Goal: Information Seeking & Learning: Learn about a topic

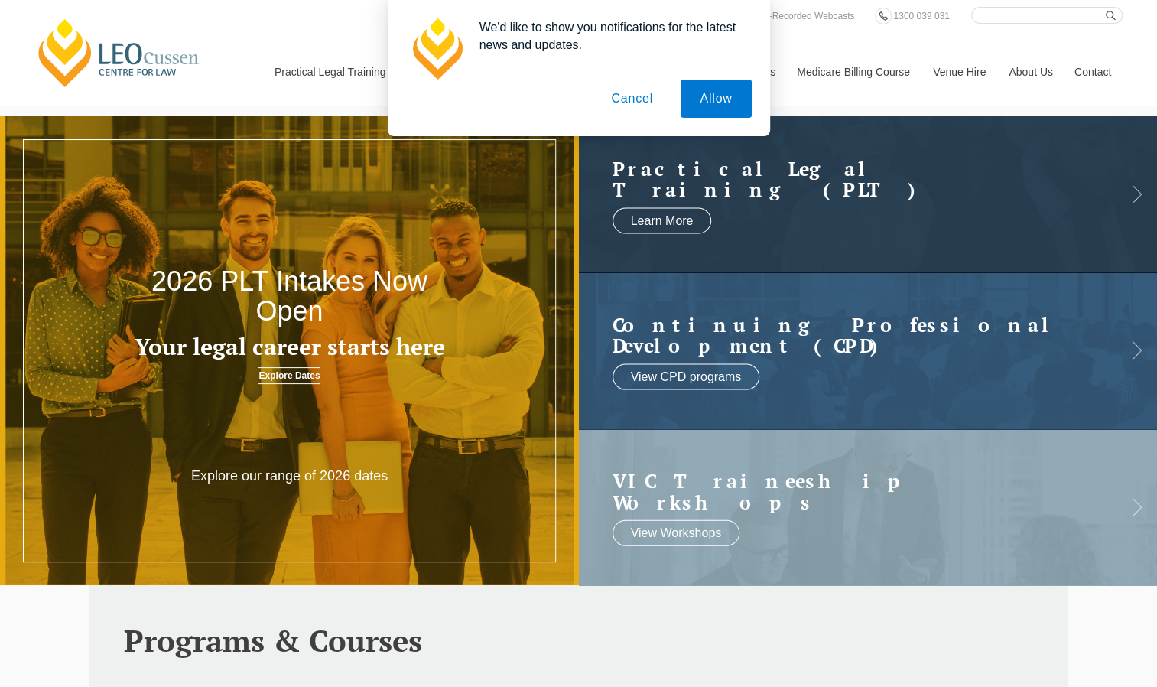
click at [627, 102] on button "Cancel" at bounding box center [632, 99] width 80 height 38
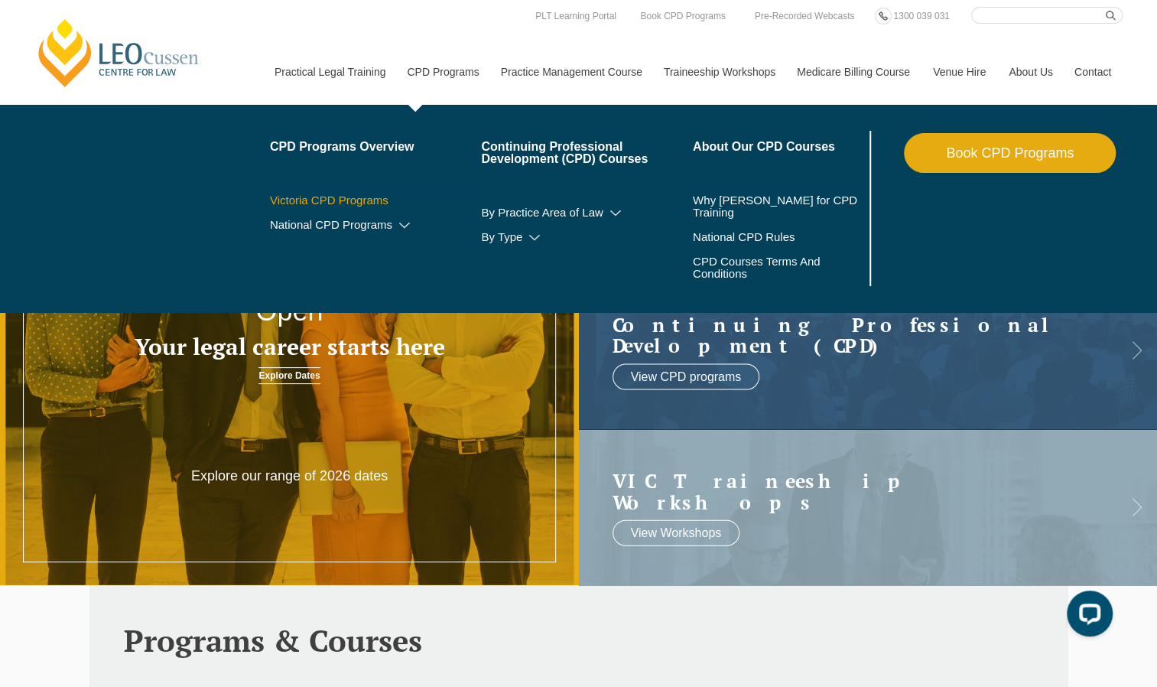
click at [359, 196] on link "Victoria CPD Programs" at bounding box center [376, 200] width 212 height 12
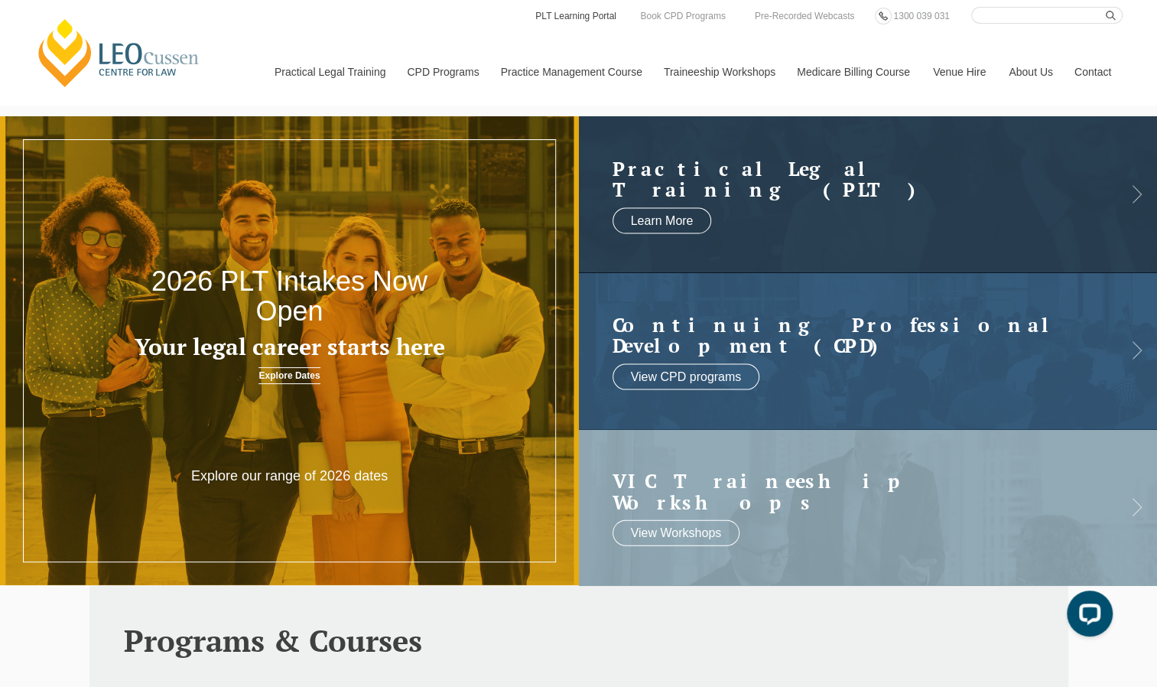
click at [603, 14] on link "PLT Learning Portal" at bounding box center [576, 16] width 84 height 17
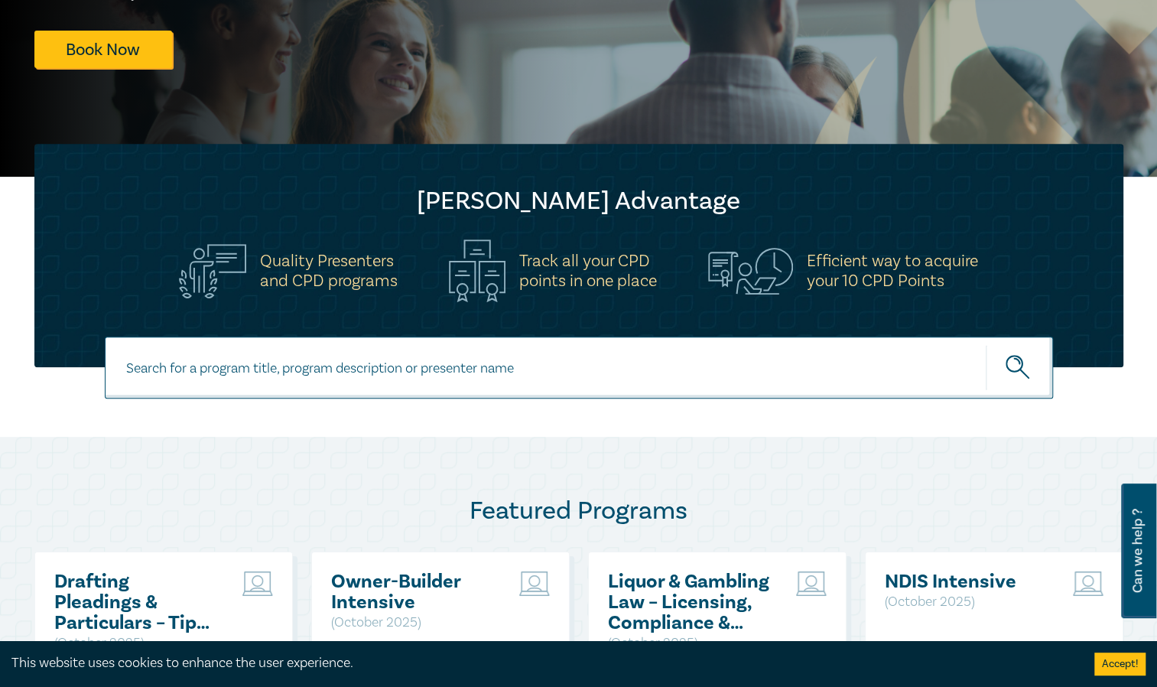
scroll to position [334, 0]
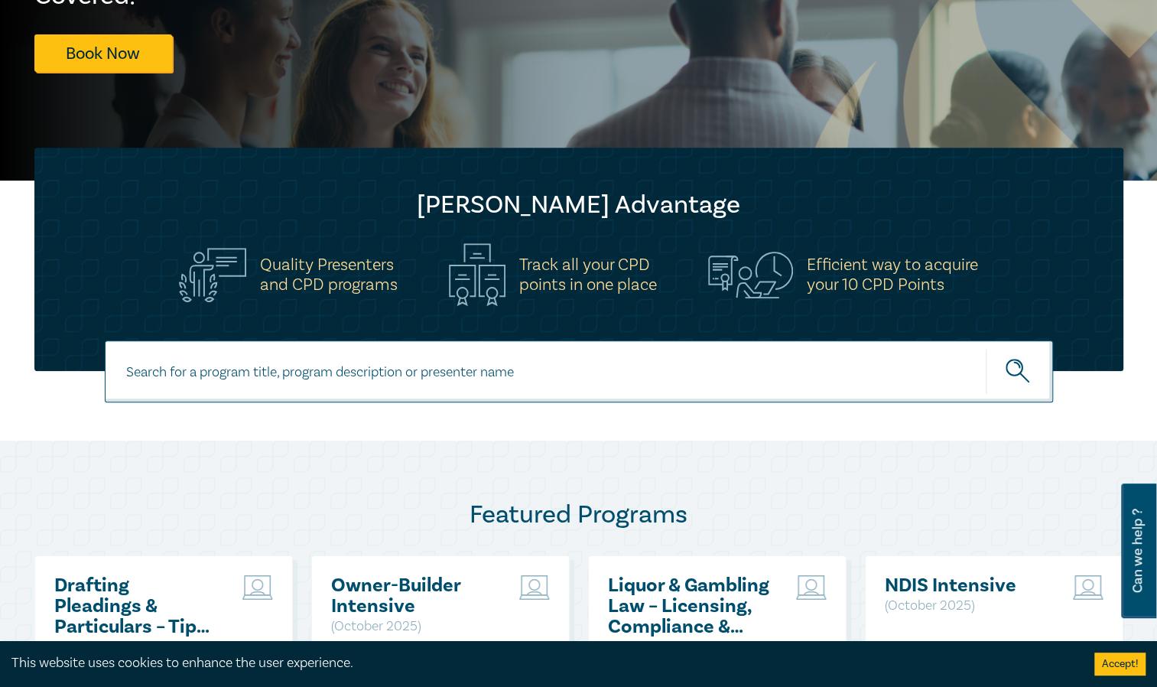
click at [291, 384] on input at bounding box center [579, 371] width 948 height 62
type input "contract"
click at [986, 348] on button "submit" at bounding box center [1019, 371] width 67 height 47
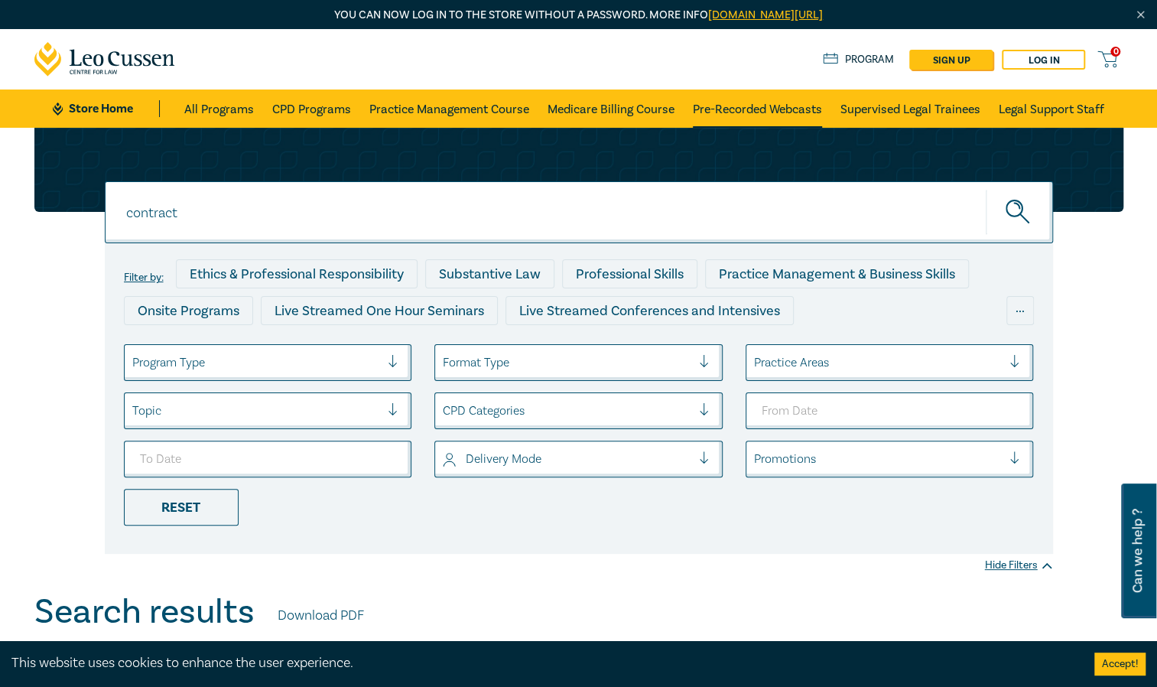
click at [762, 106] on link "Pre-Recorded Webcasts" at bounding box center [757, 108] width 129 height 38
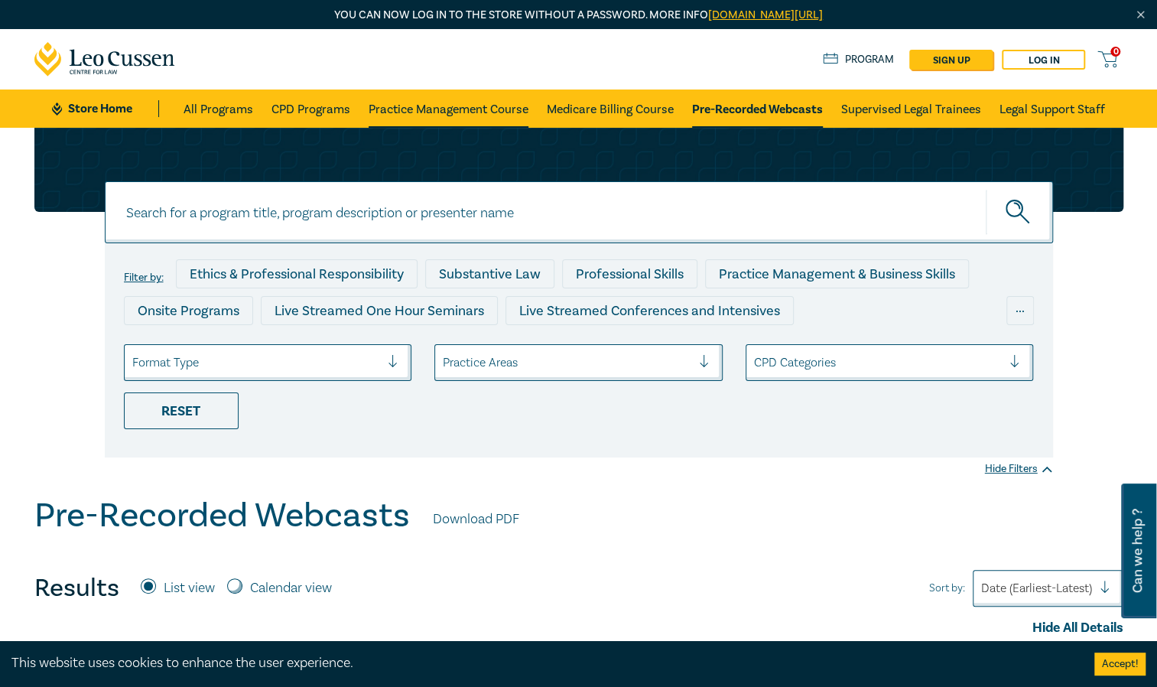
click at [451, 109] on link "Practice Management Course" at bounding box center [449, 108] width 160 height 38
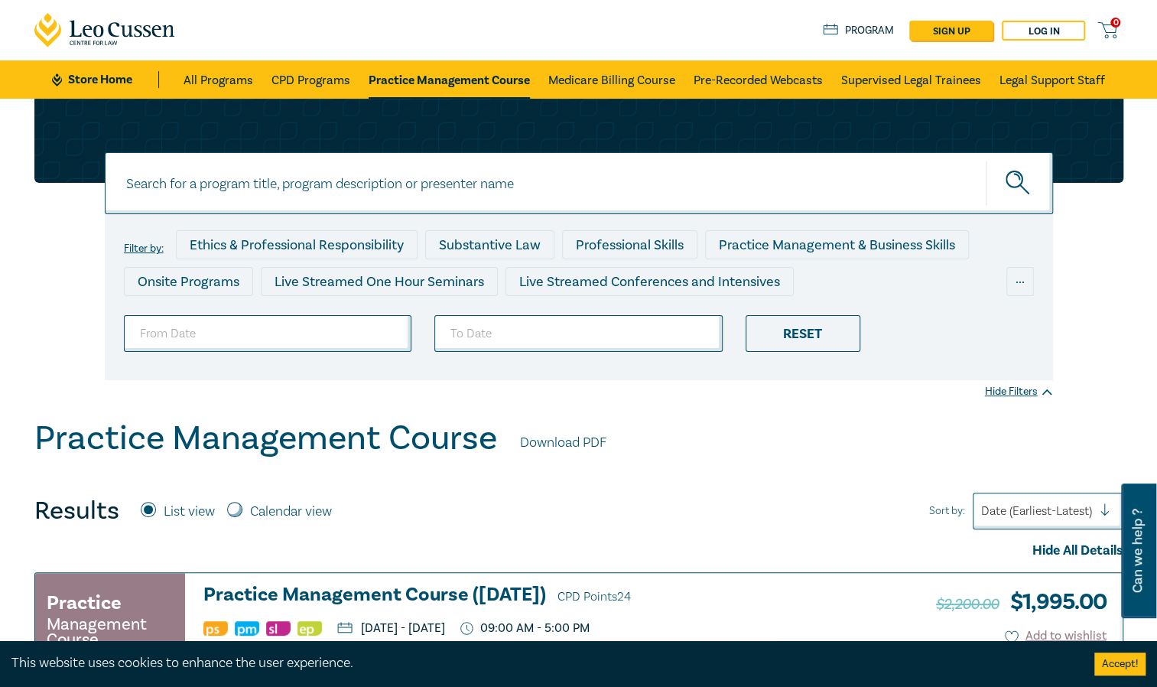
scroll to position [29, 0]
click at [219, 75] on link "All Programs" at bounding box center [219, 79] width 70 height 38
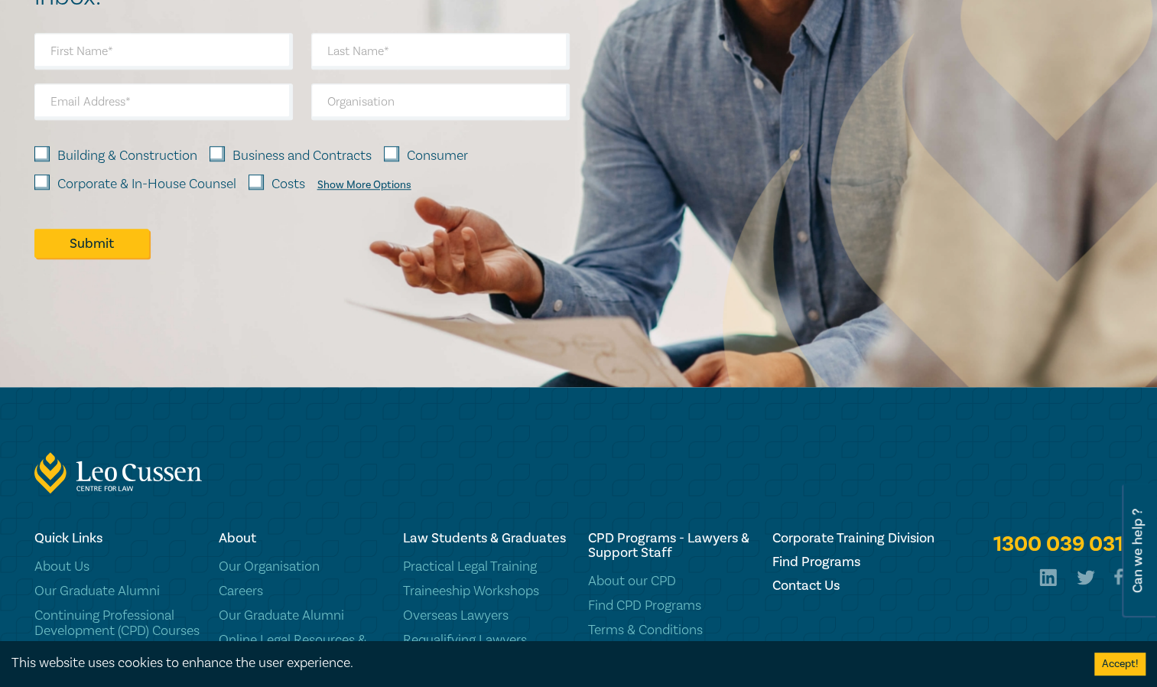
scroll to position [7769, 0]
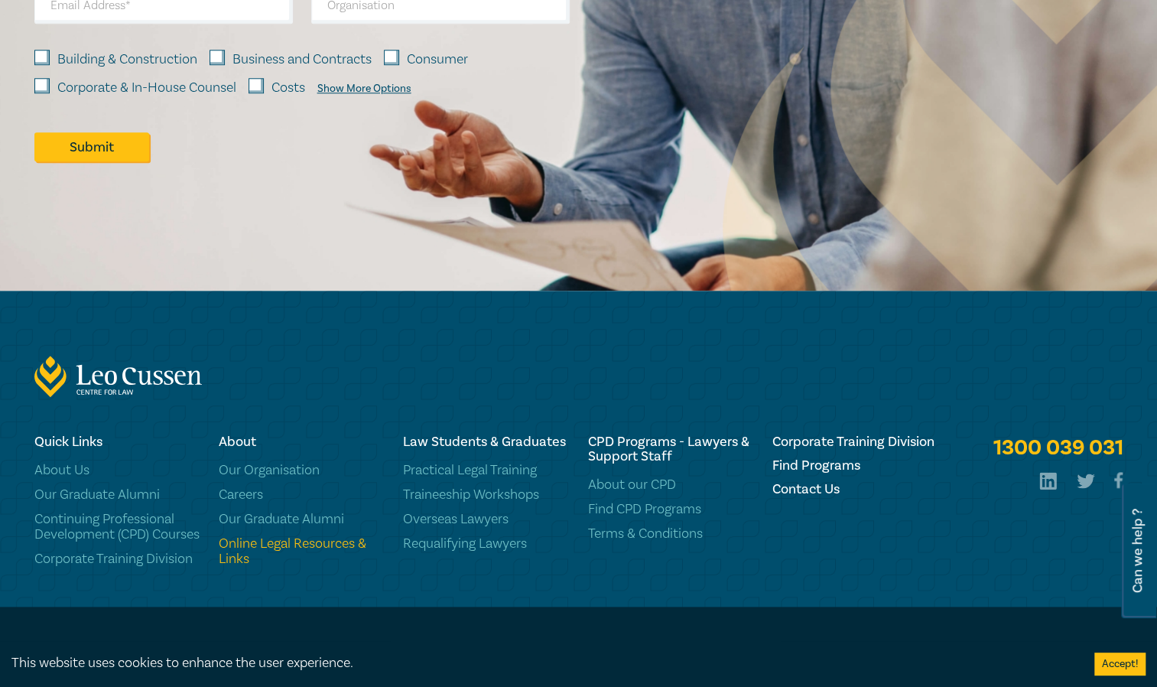
click at [350, 536] on link "Online Legal Resources & Links" at bounding box center [302, 551] width 166 height 31
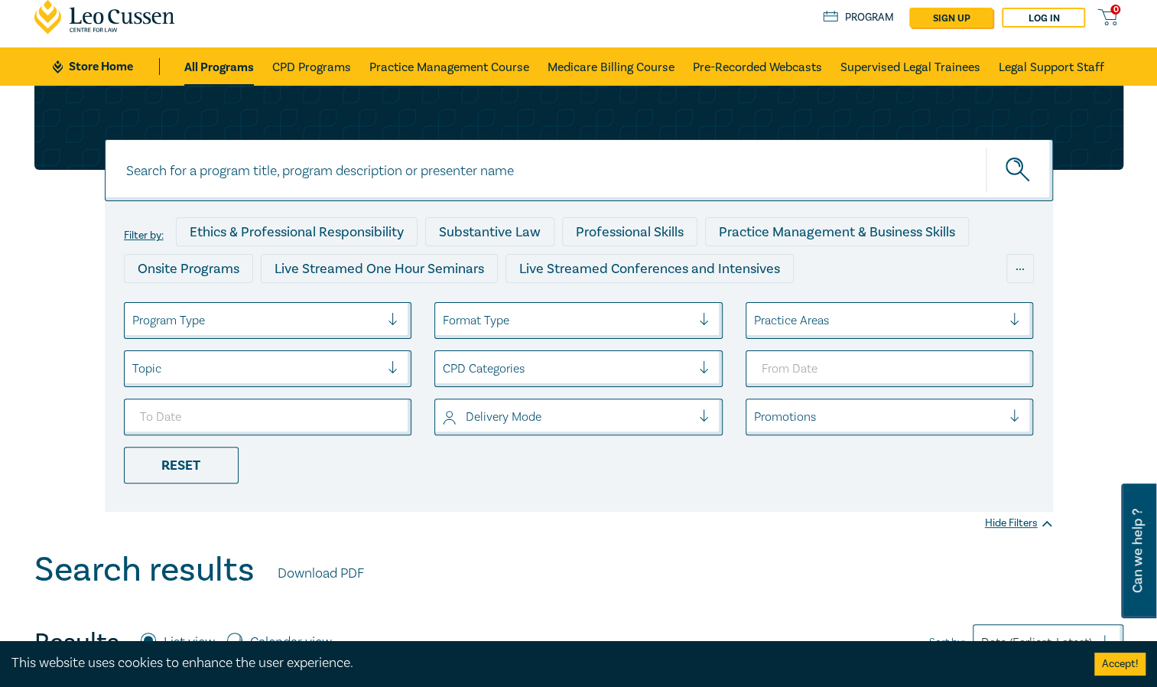
scroll to position [39, 0]
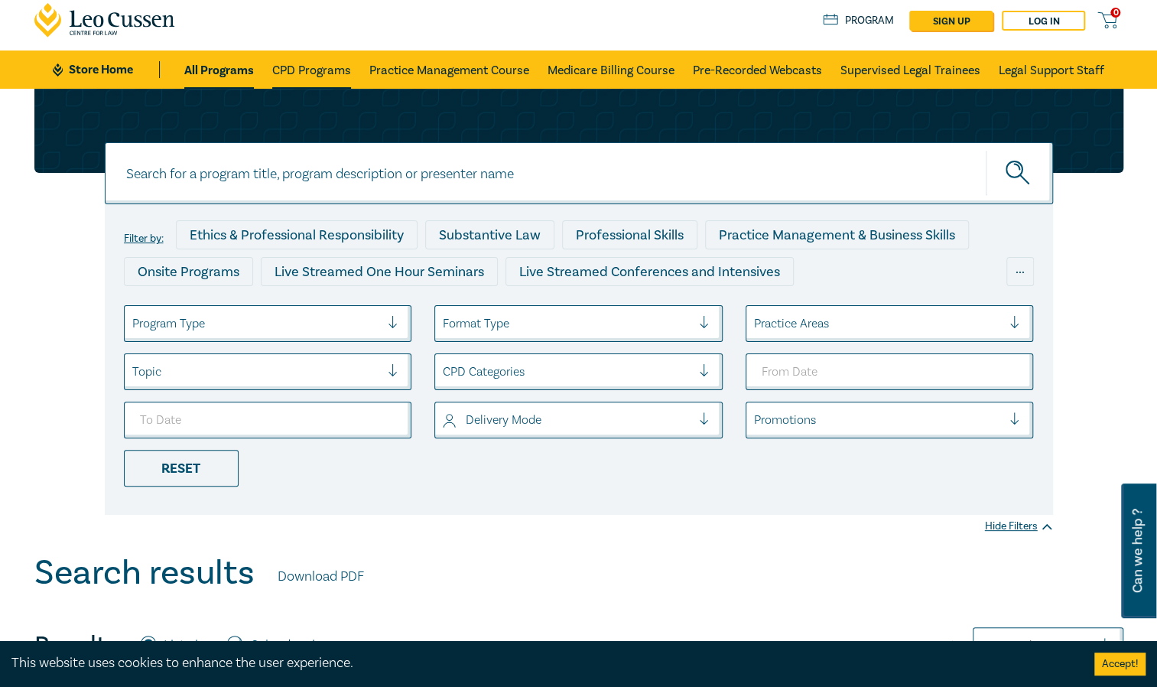
click at [327, 71] on link "CPD Programs" at bounding box center [311, 69] width 79 height 38
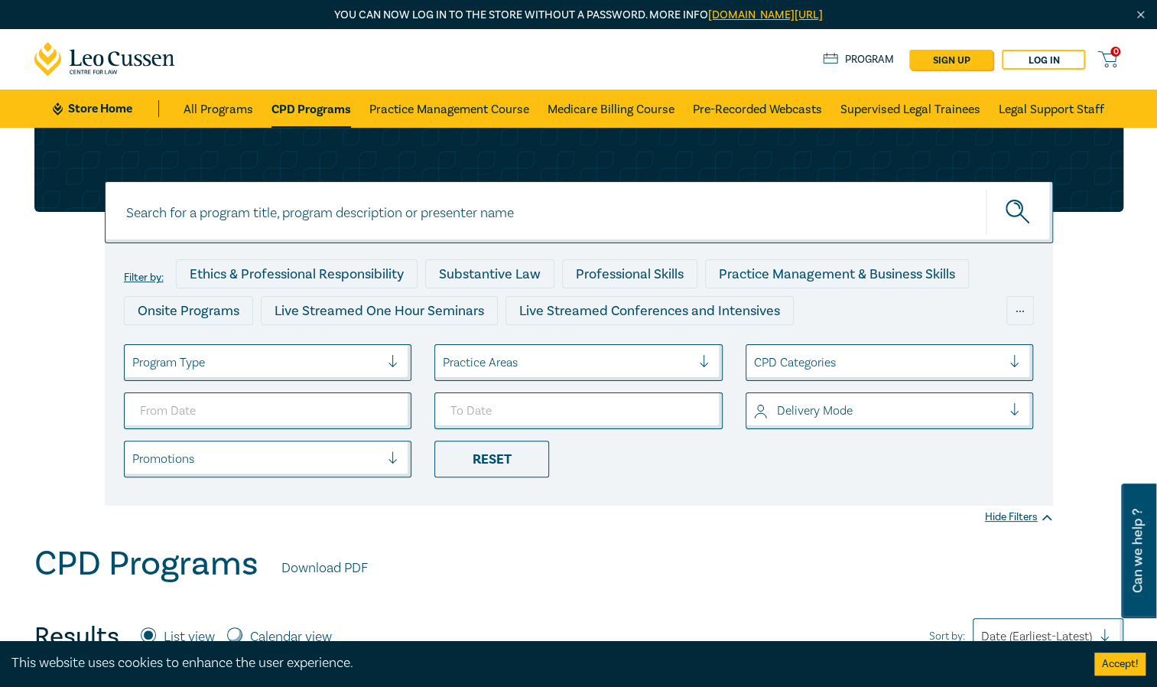
click at [101, 111] on link "Store Home" at bounding box center [106, 108] width 106 height 17
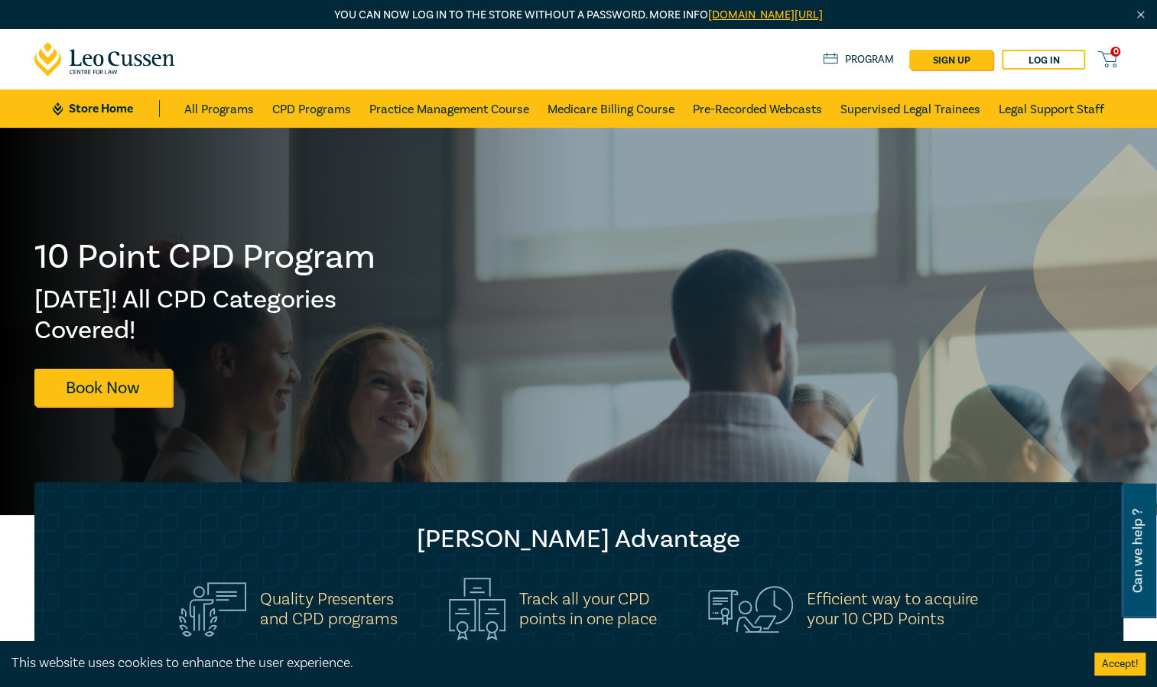
click at [411, 426] on div at bounding box center [289, 321] width 579 height 387
click at [204, 106] on link "All Programs" at bounding box center [219, 108] width 70 height 38
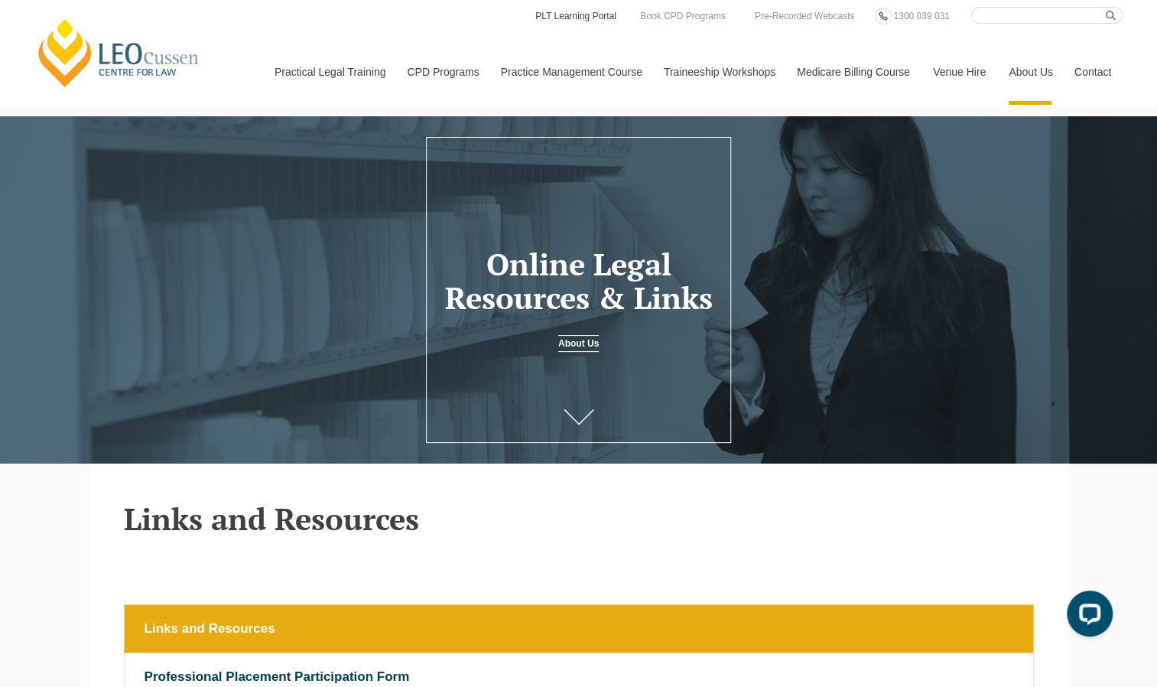
click at [580, 19] on link "PLT Learning Portal" at bounding box center [576, 16] width 84 height 17
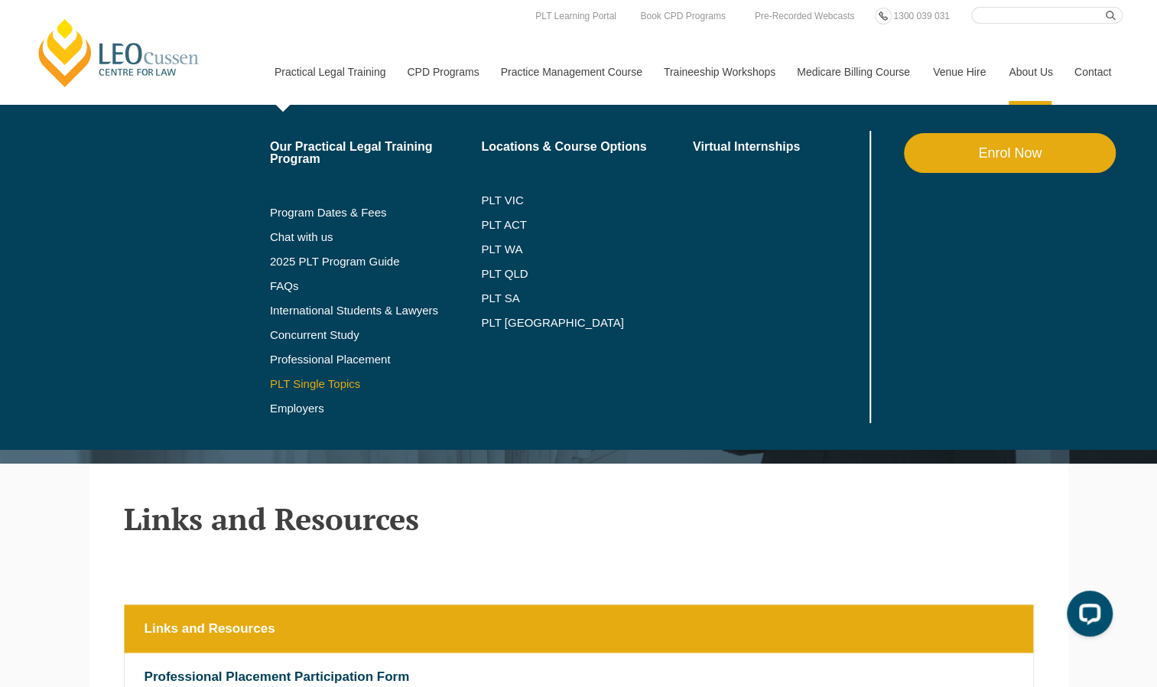
click at [322, 379] on link "PLT Single Topics" at bounding box center [376, 384] width 212 height 12
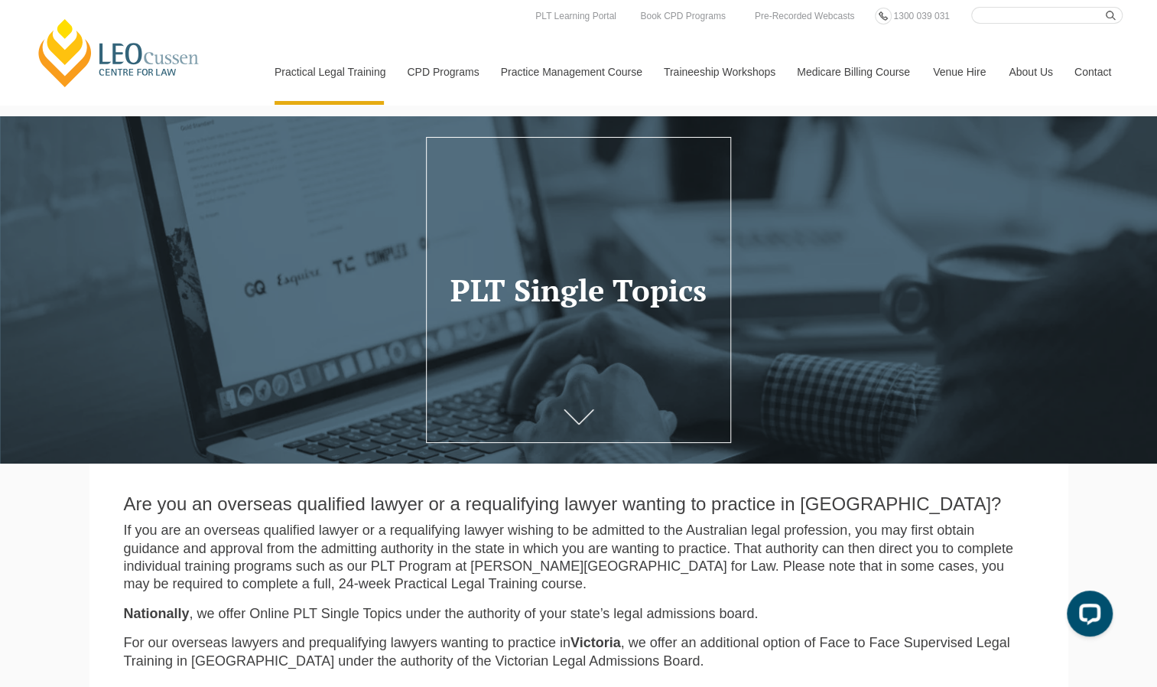
click at [1084, 69] on link "Contact" at bounding box center [1093, 72] width 60 height 66
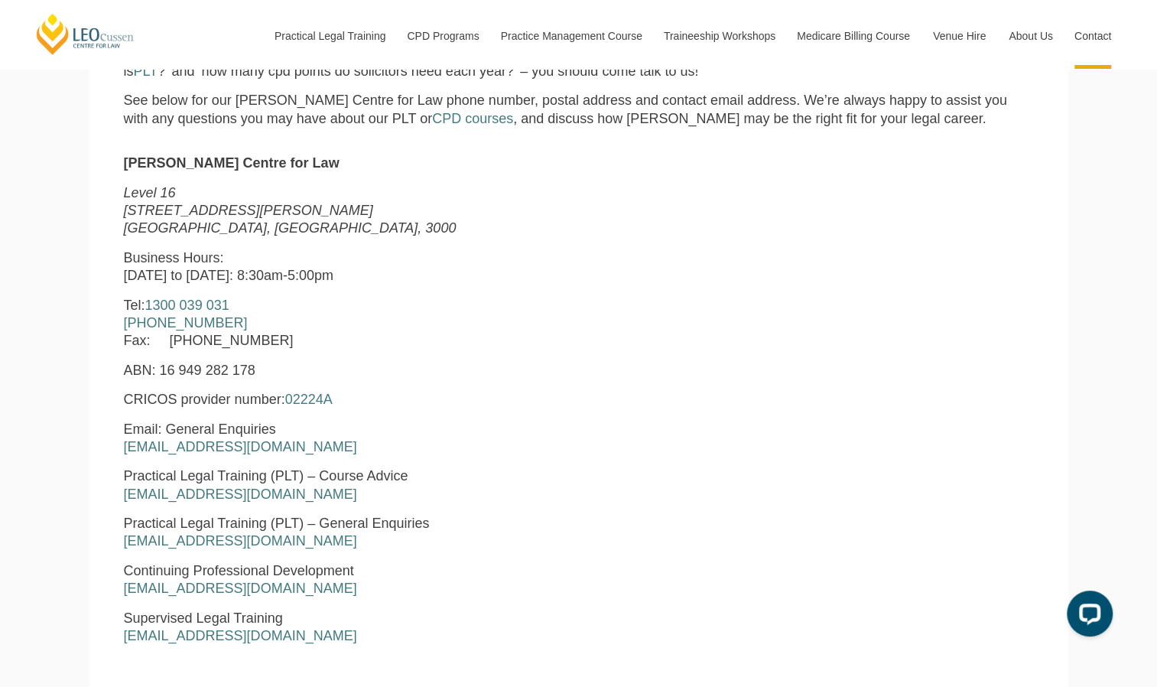
scroll to position [560, 0]
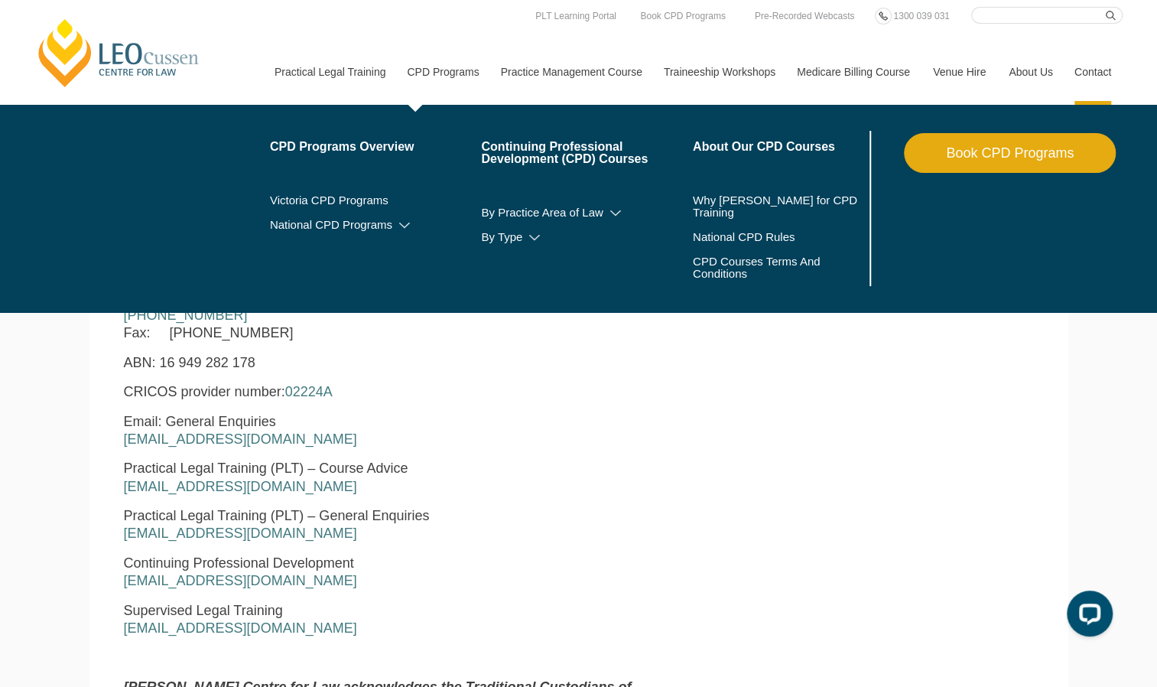
click at [438, 63] on link "CPD Programs" at bounding box center [441, 72] width 93 height 66
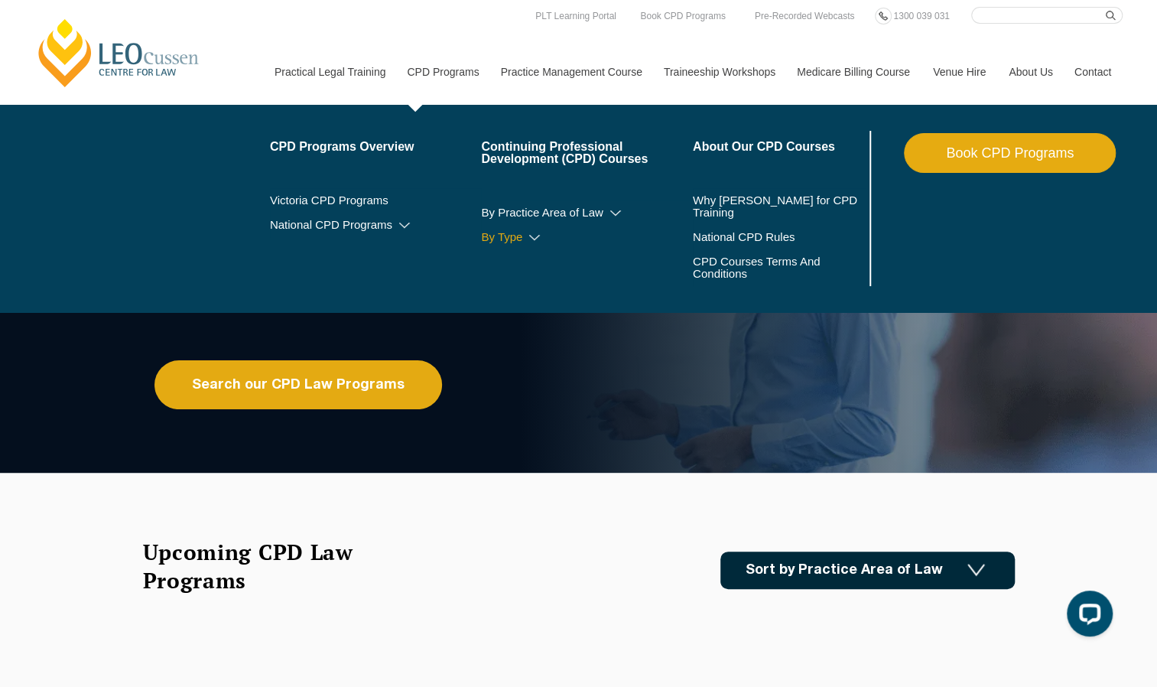
click at [508, 232] on link "By Type" at bounding box center [587, 237] width 212 height 12
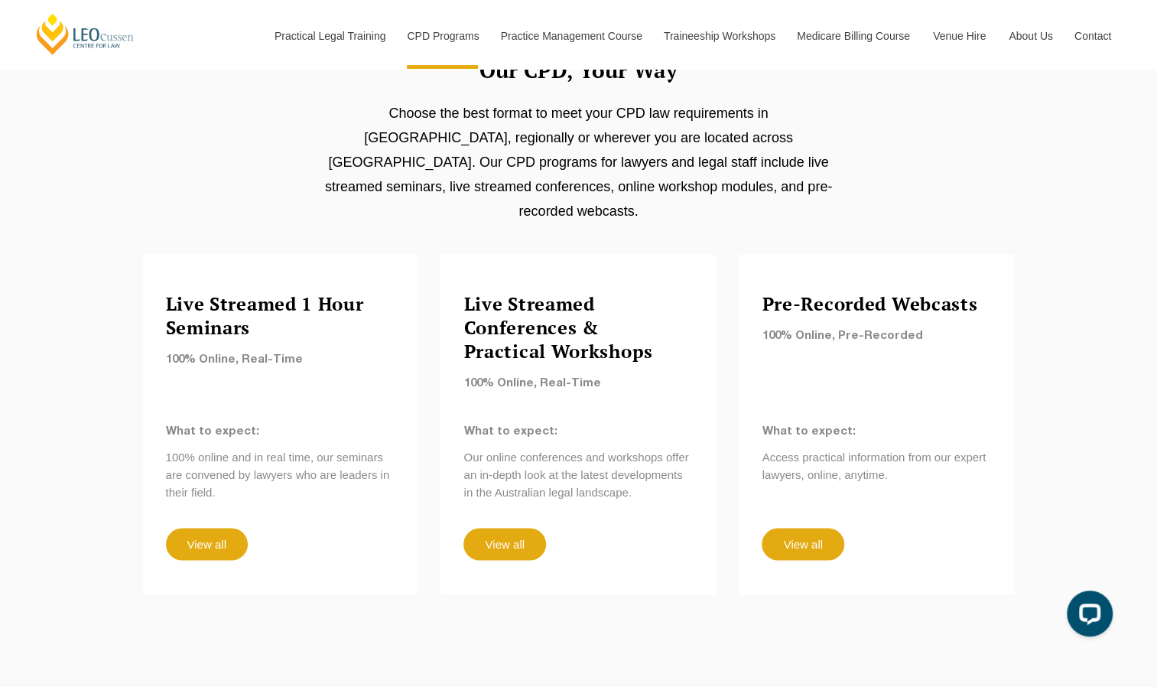
scroll to position [1238, 0]
click at [514, 527] on link "View all" at bounding box center [504, 543] width 82 height 32
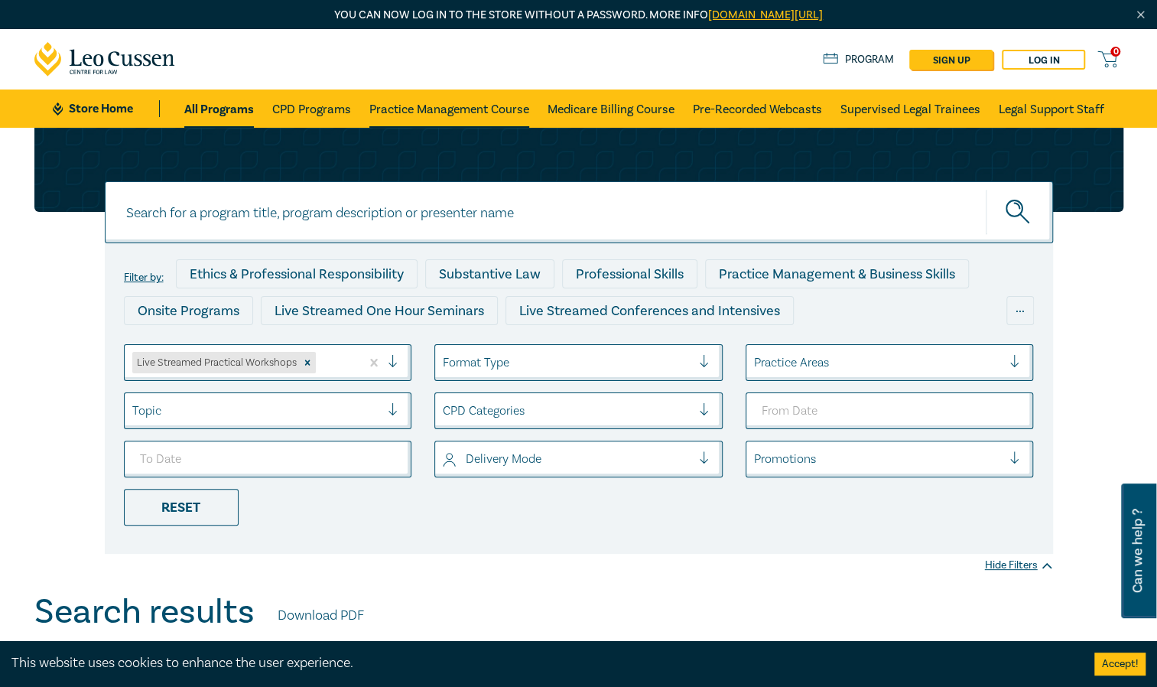
click at [516, 105] on link "Practice Management Course" at bounding box center [449, 108] width 160 height 38
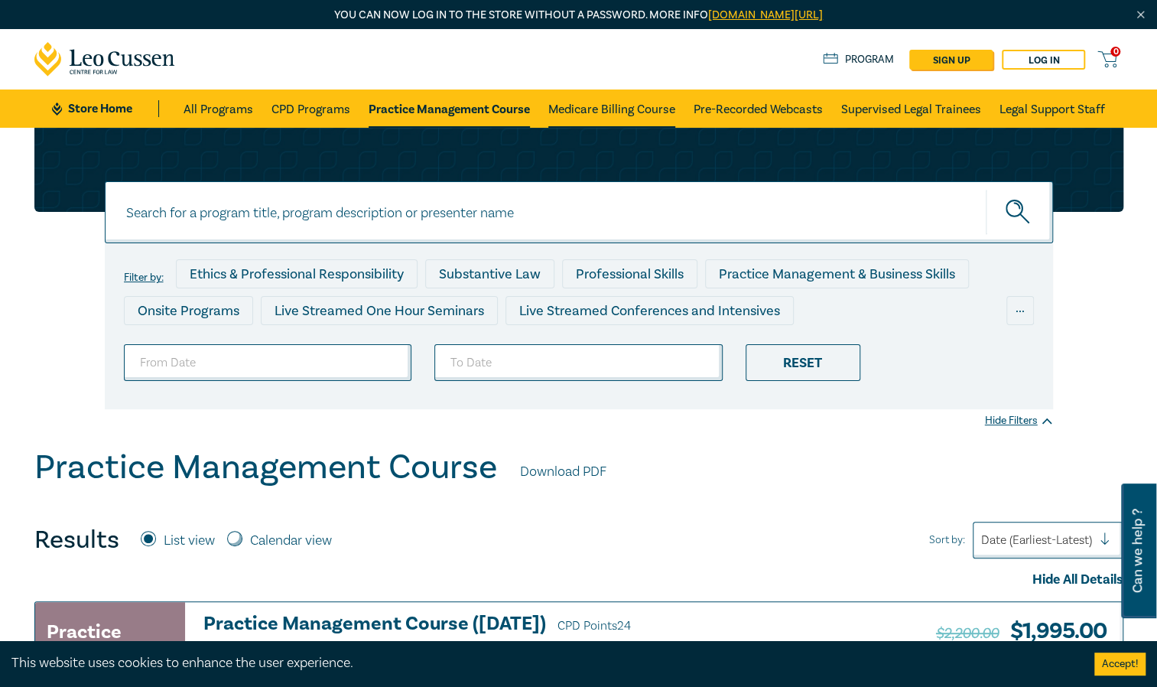
click at [605, 111] on link "Medicare Billing Course" at bounding box center [611, 108] width 127 height 38
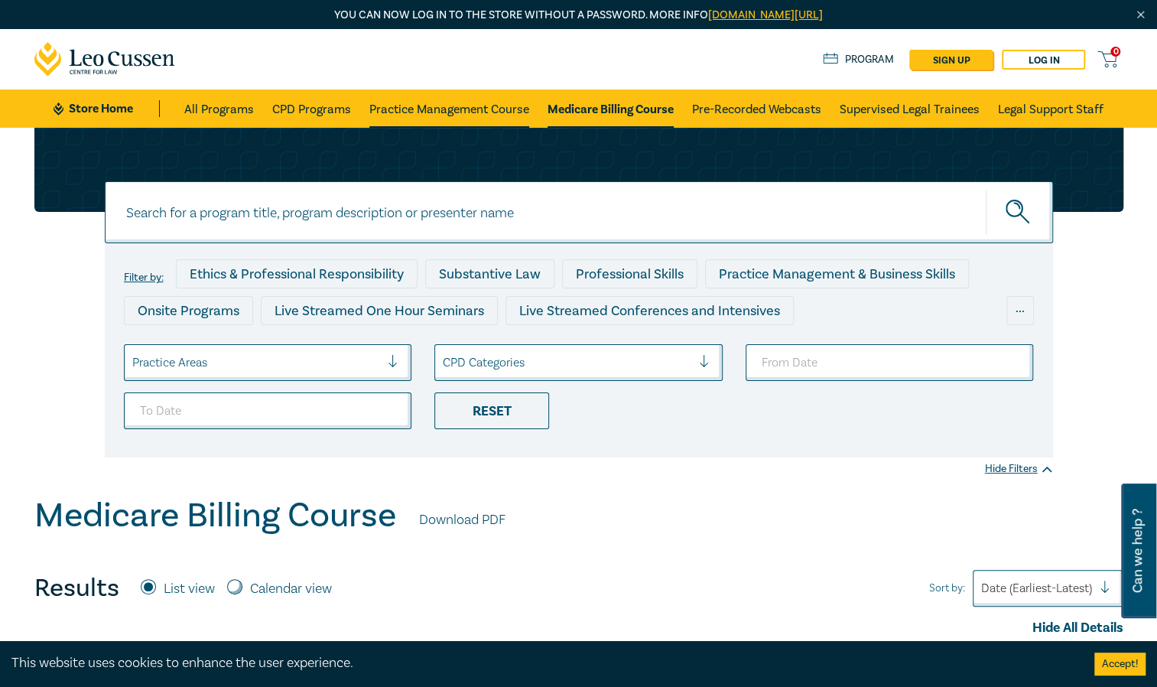
click at [508, 107] on link "Practice Management Course" at bounding box center [449, 108] width 160 height 38
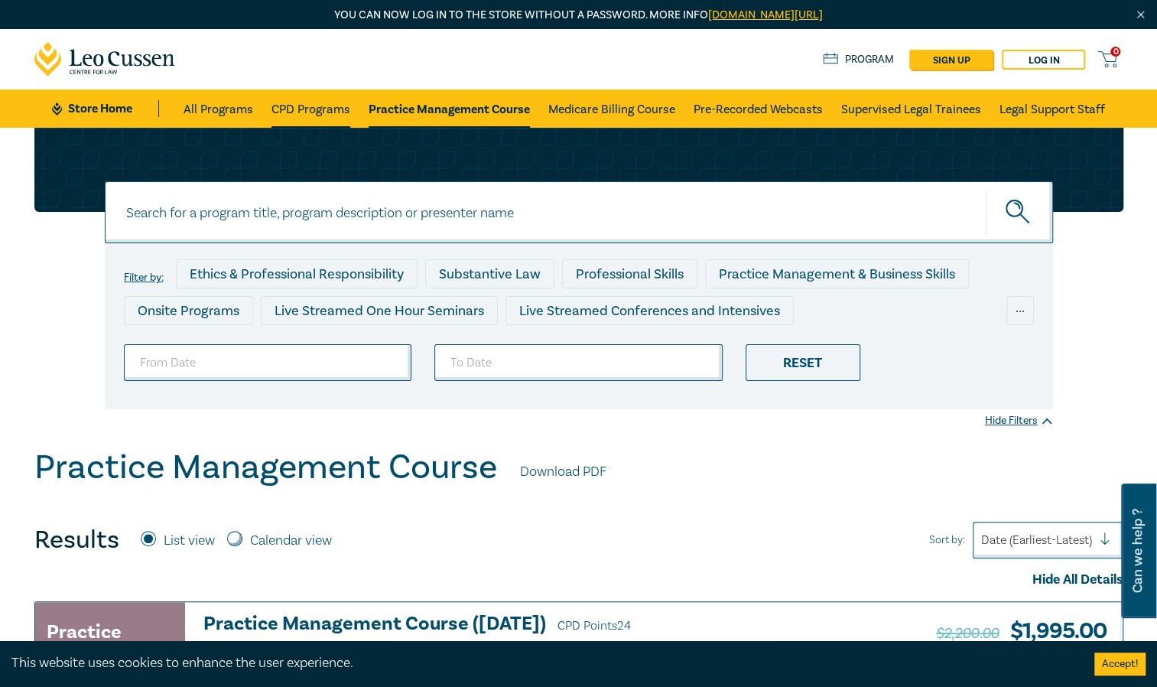
click at [321, 104] on link "CPD Programs" at bounding box center [310, 108] width 79 height 38
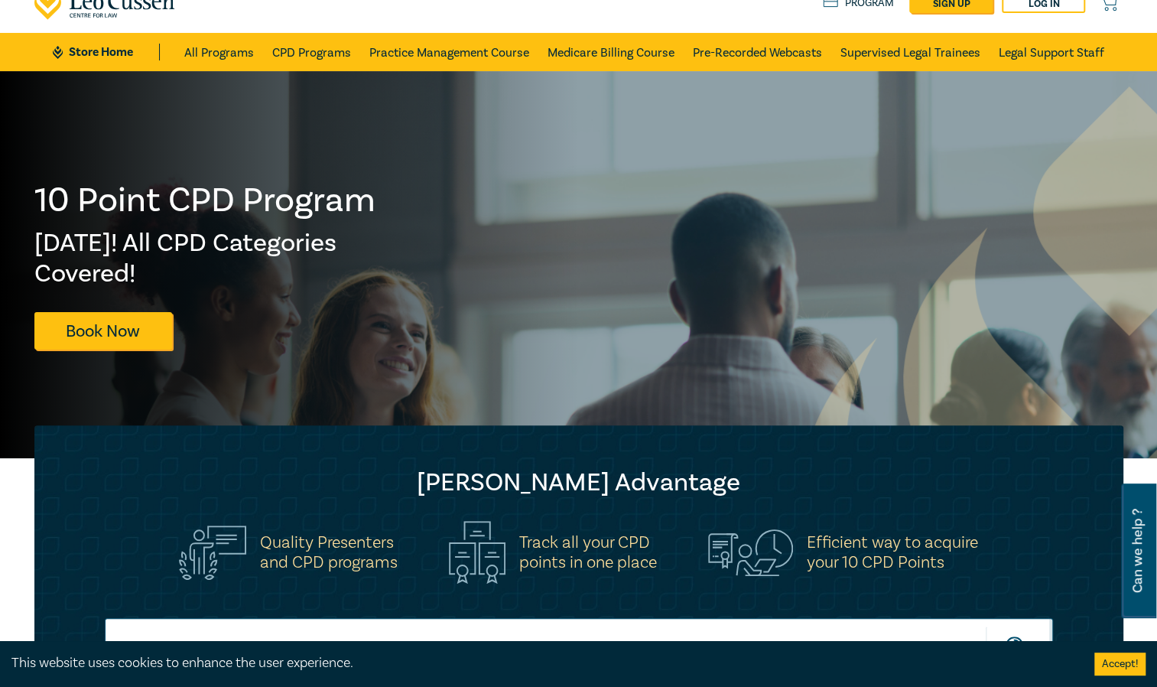
scroll to position [55, 0]
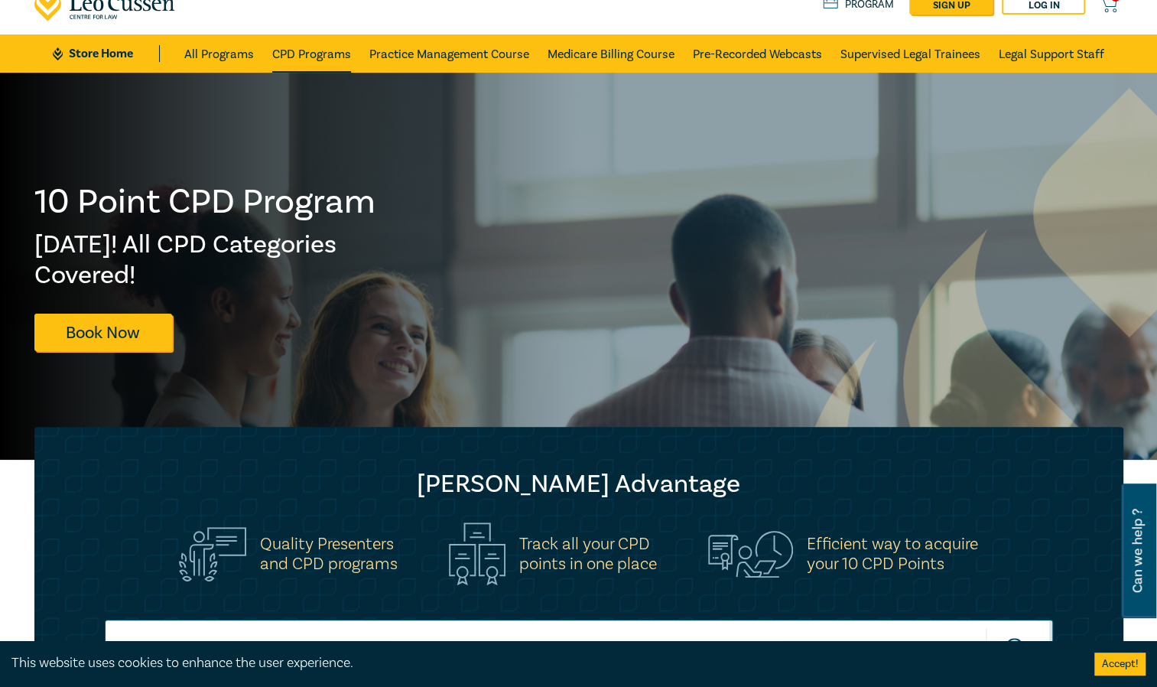
click at [314, 50] on link "CPD Programs" at bounding box center [311, 53] width 79 height 38
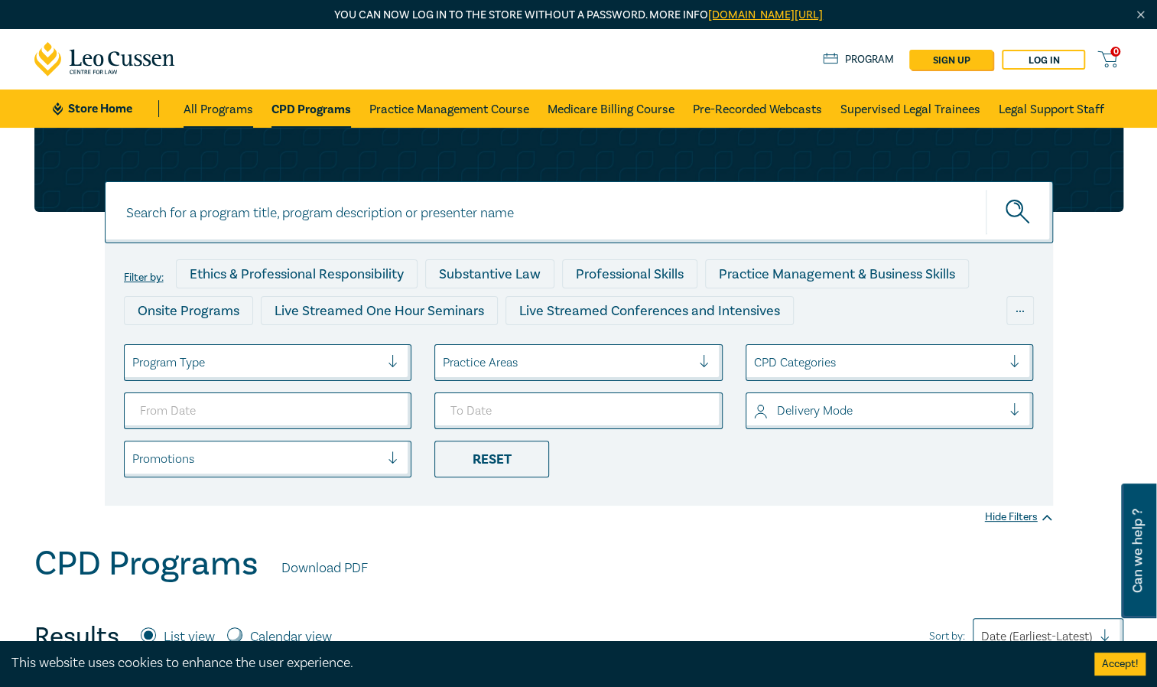
click at [231, 112] on link "All Programs" at bounding box center [219, 108] width 70 height 38
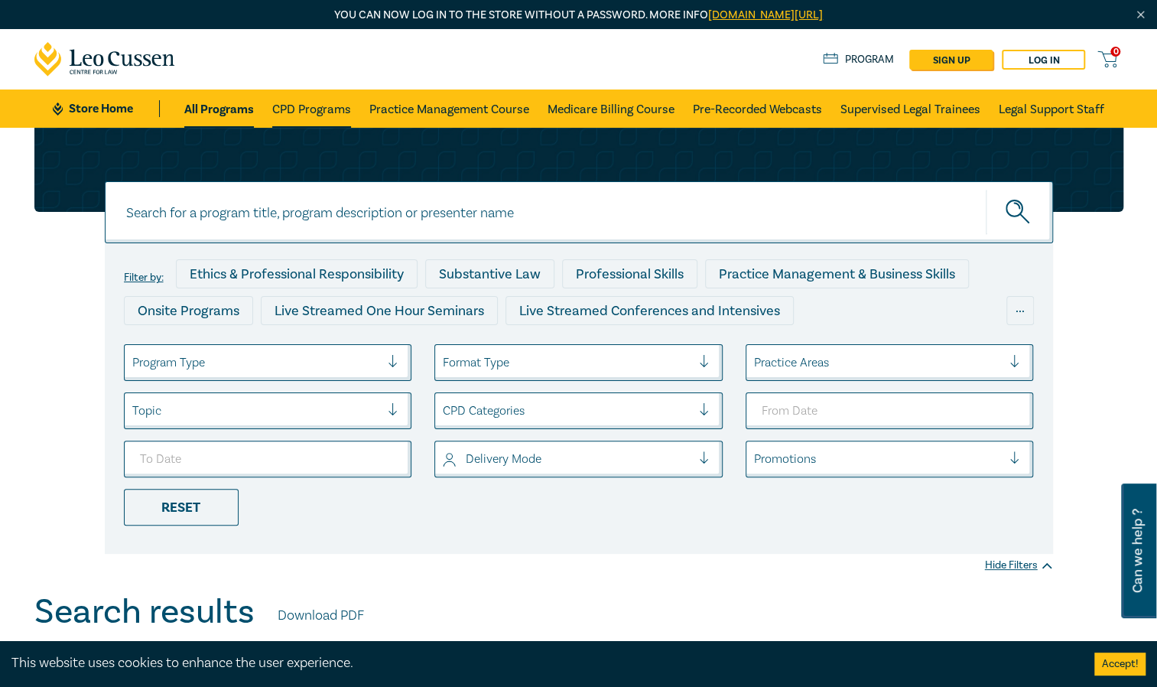
click at [332, 101] on link "CPD Programs" at bounding box center [311, 108] width 79 height 38
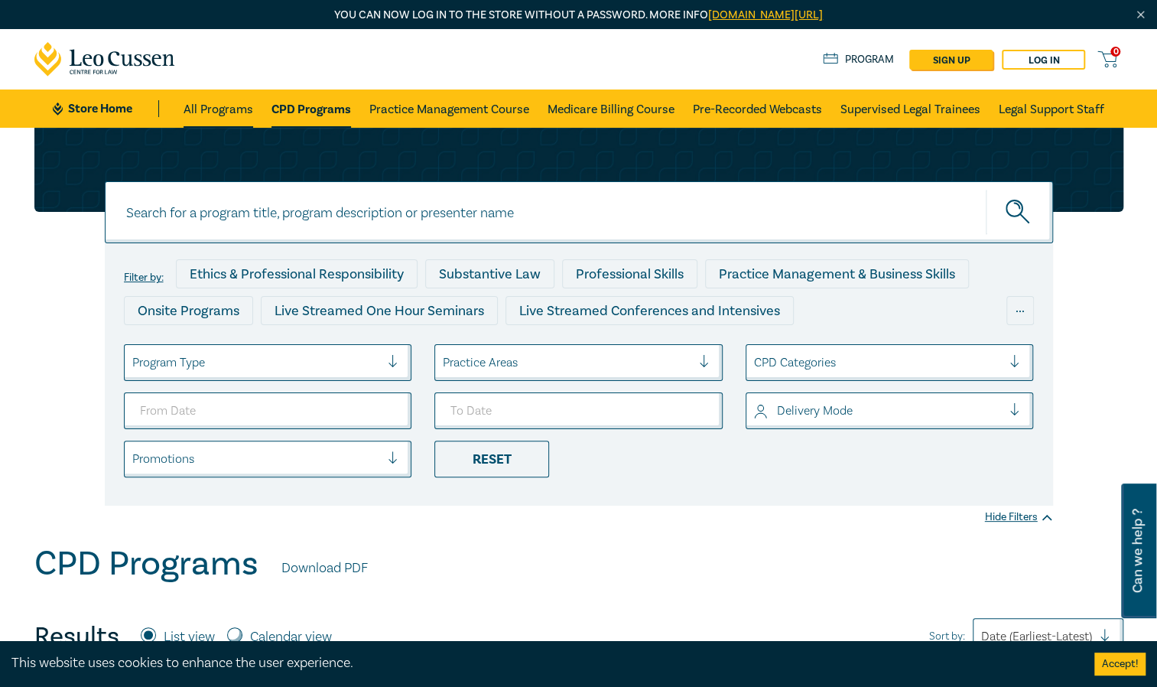
click at [231, 110] on link "All Programs" at bounding box center [219, 108] width 70 height 38
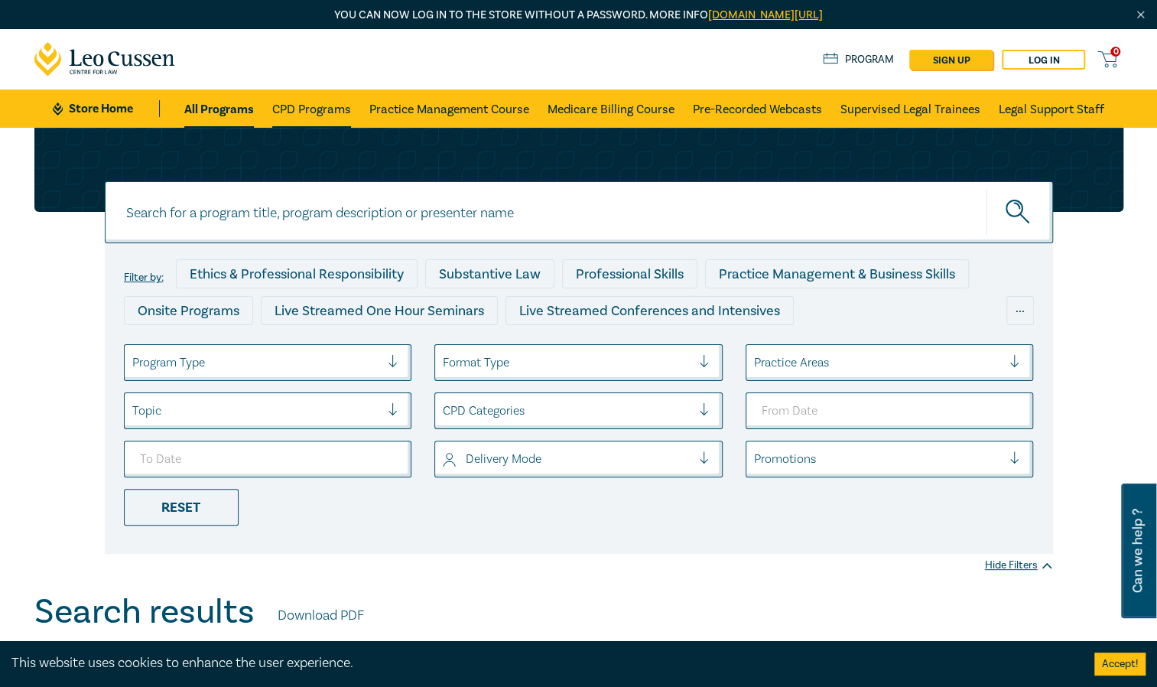
click at [315, 102] on link "CPD Programs" at bounding box center [311, 108] width 79 height 38
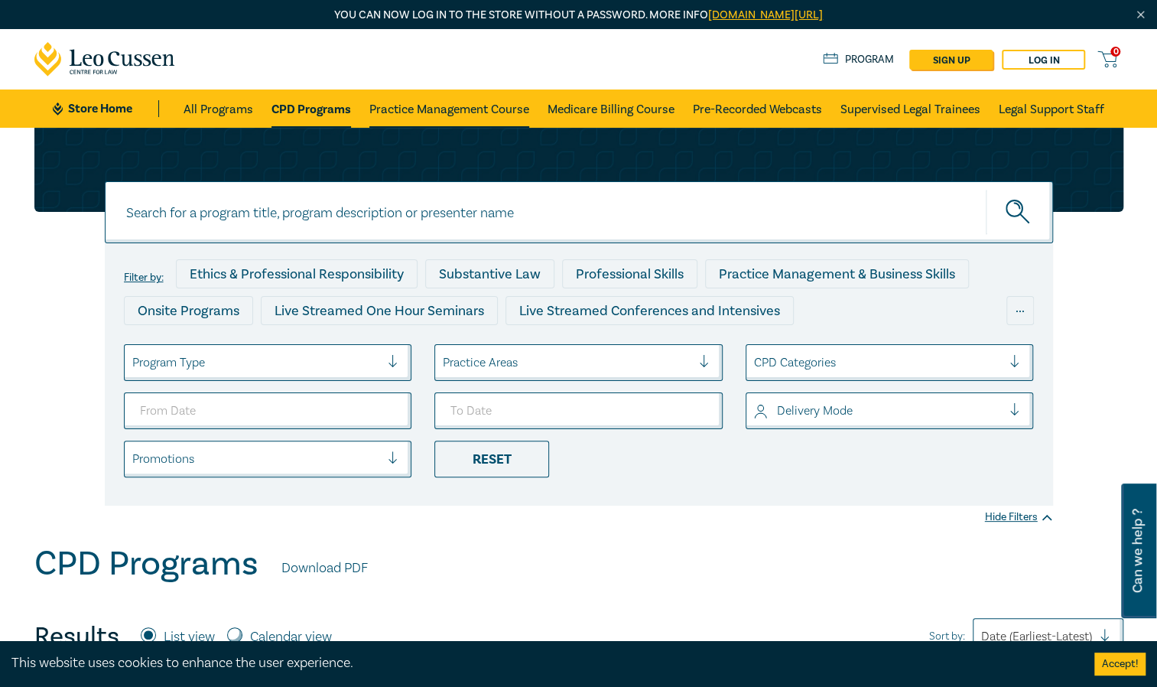
click at [431, 114] on link "Practice Management Course" at bounding box center [449, 108] width 160 height 38
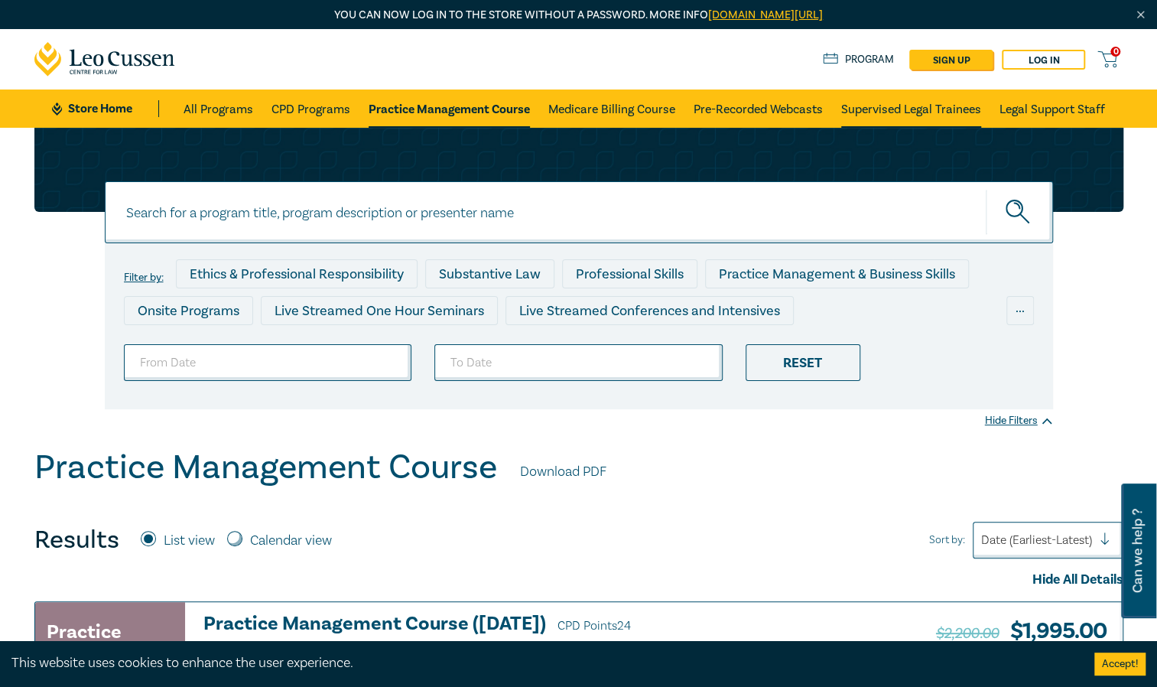
click at [878, 105] on link "Supervised Legal Trainees" at bounding box center [911, 108] width 140 height 38
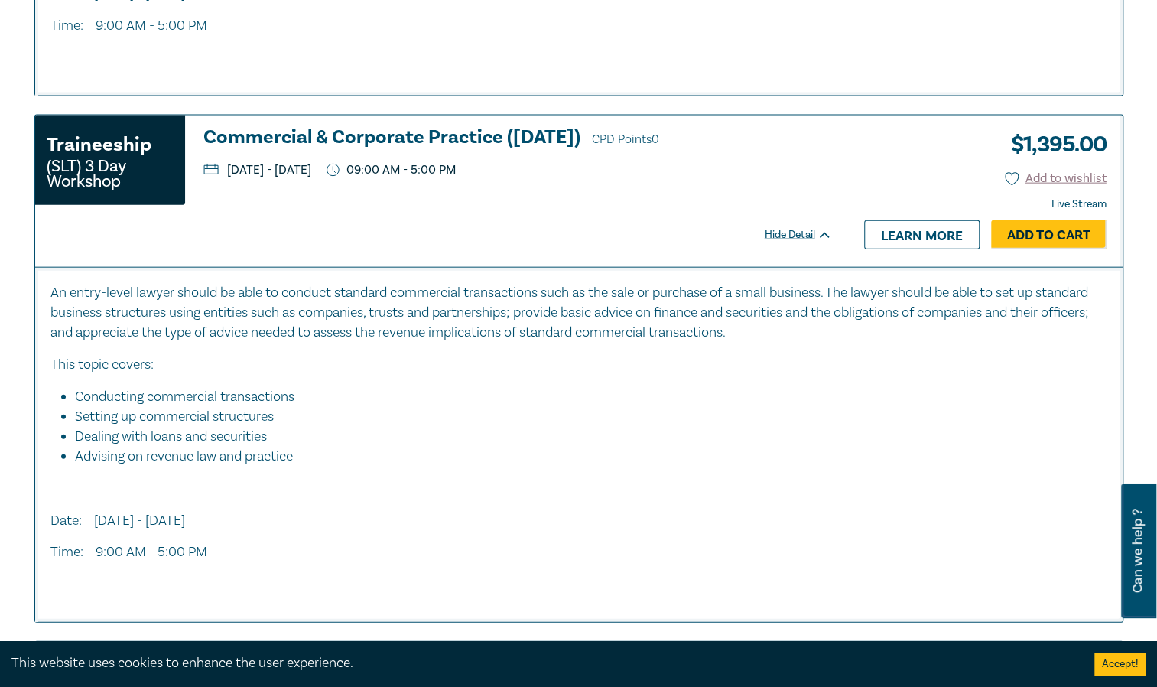
scroll to position [2032, 0]
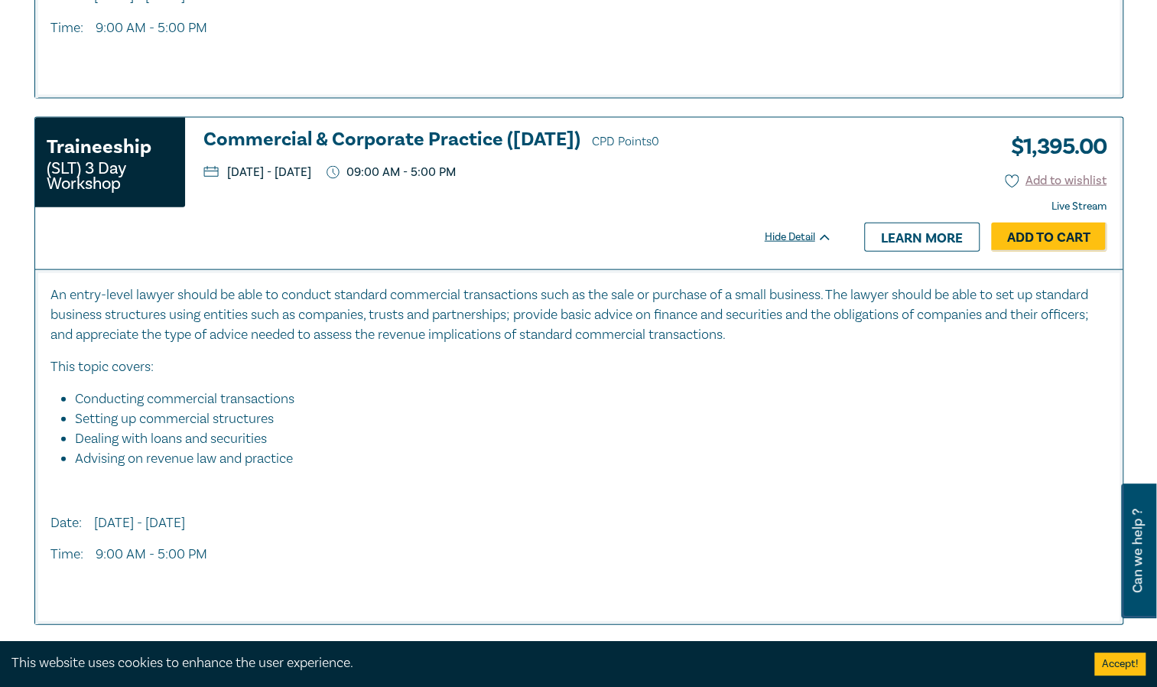
click at [752, 468] on div "An entry-level lawyer should be able to conduct standard commercial transaction…" at bounding box center [578, 440] width 1057 height 311
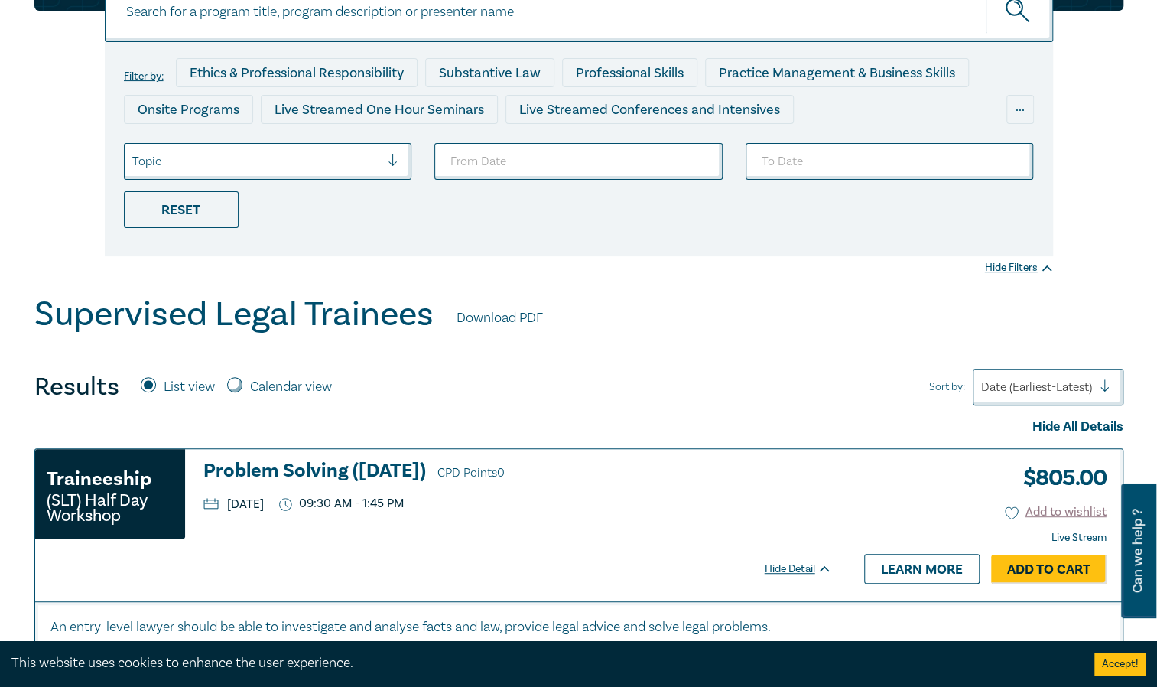
scroll to position [200, 0]
click at [752, 474] on h3 "Problem Solving (October 2025) CPD Points 0" at bounding box center [517, 472] width 629 height 23
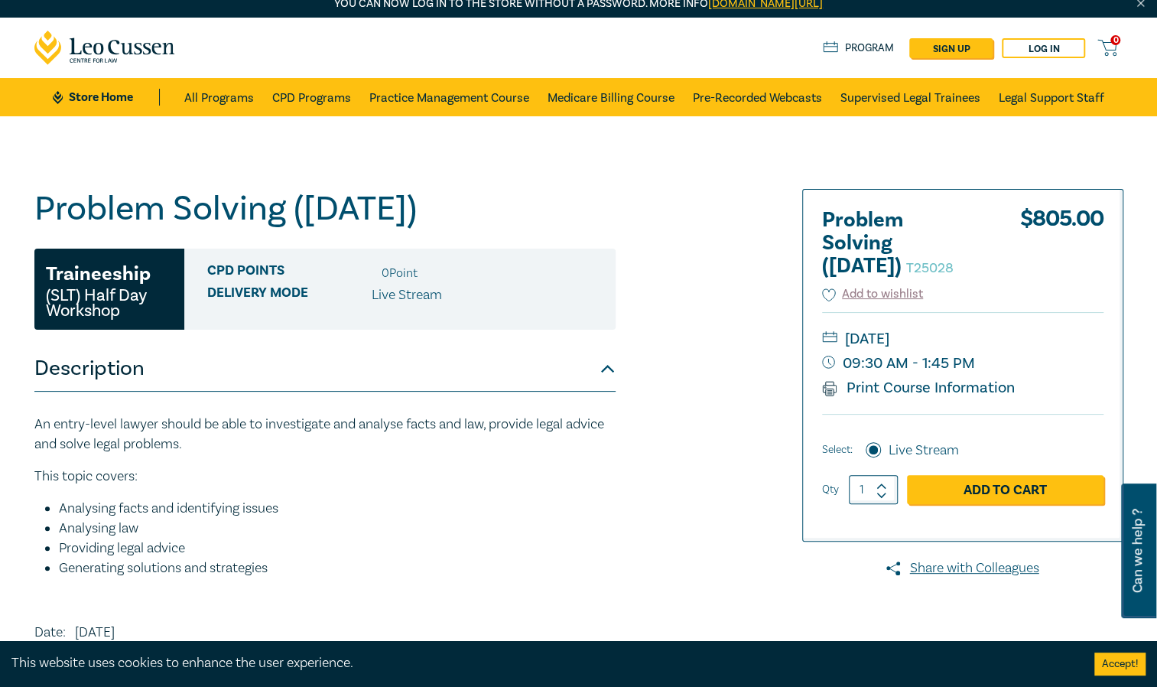
scroll to position [12, 0]
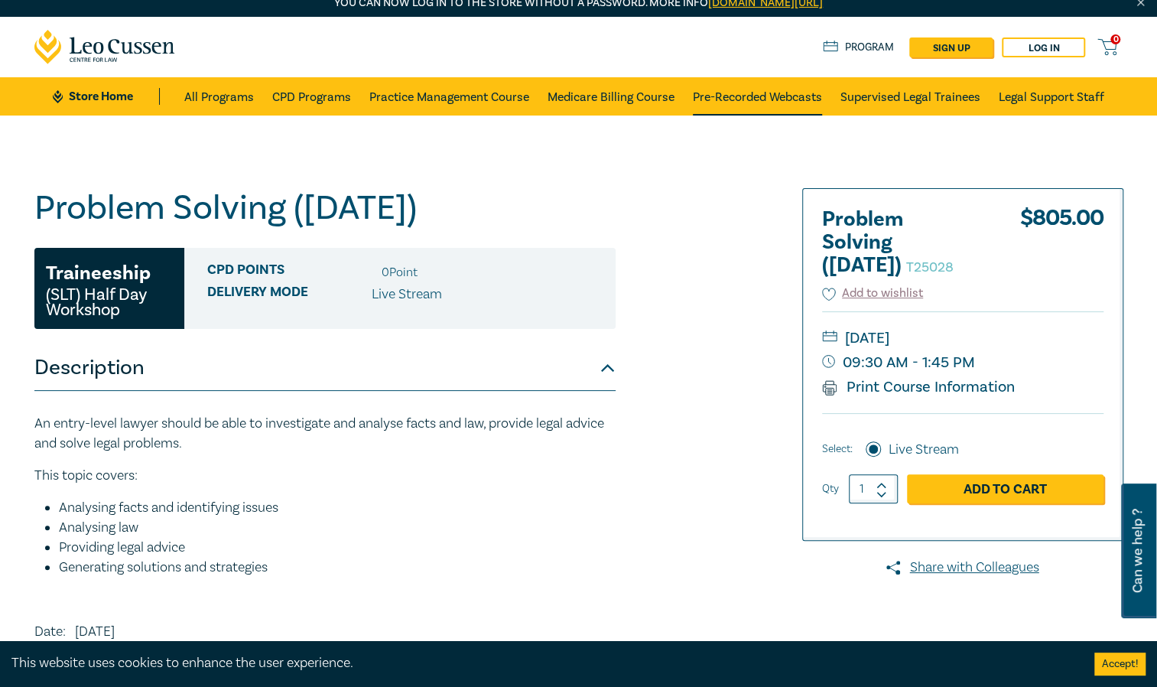
click at [745, 90] on link "Pre-Recorded Webcasts" at bounding box center [757, 96] width 129 height 38
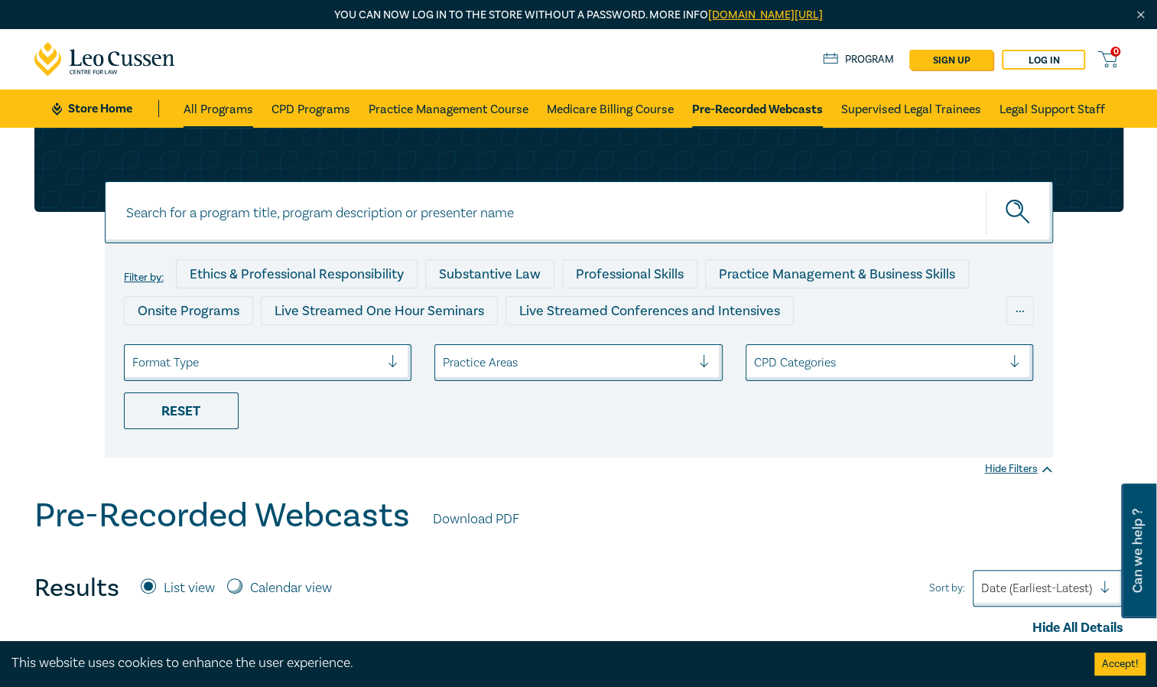
click at [217, 108] on link "All Programs" at bounding box center [219, 108] width 70 height 38
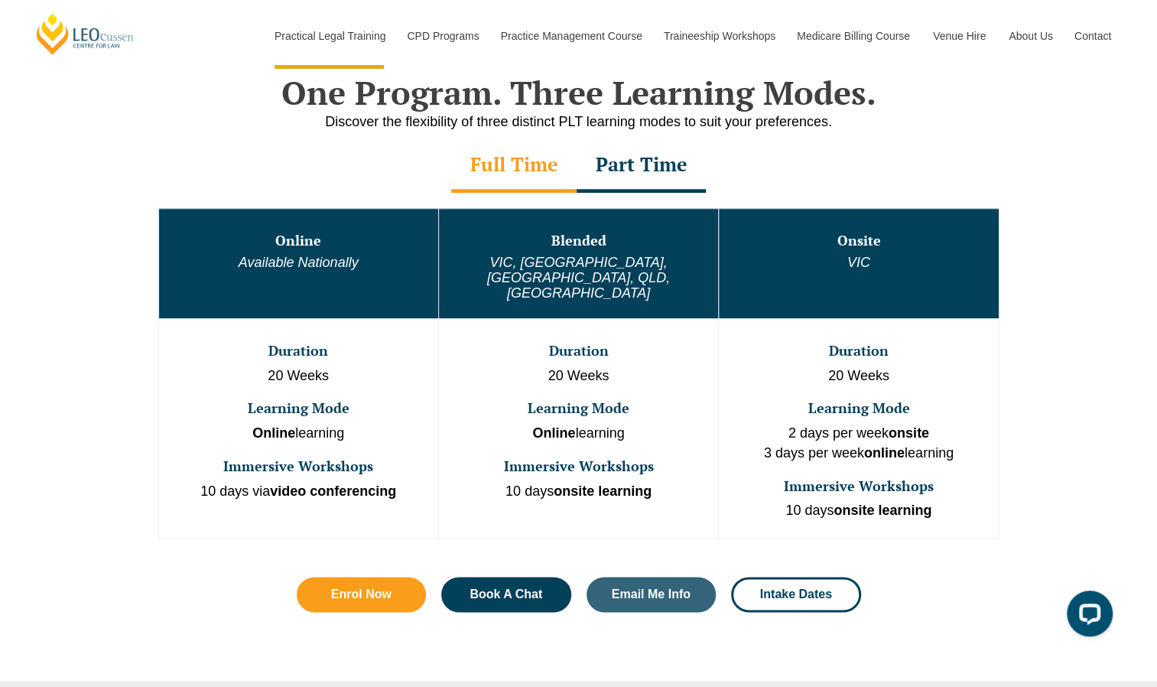
scroll to position [749, 0]
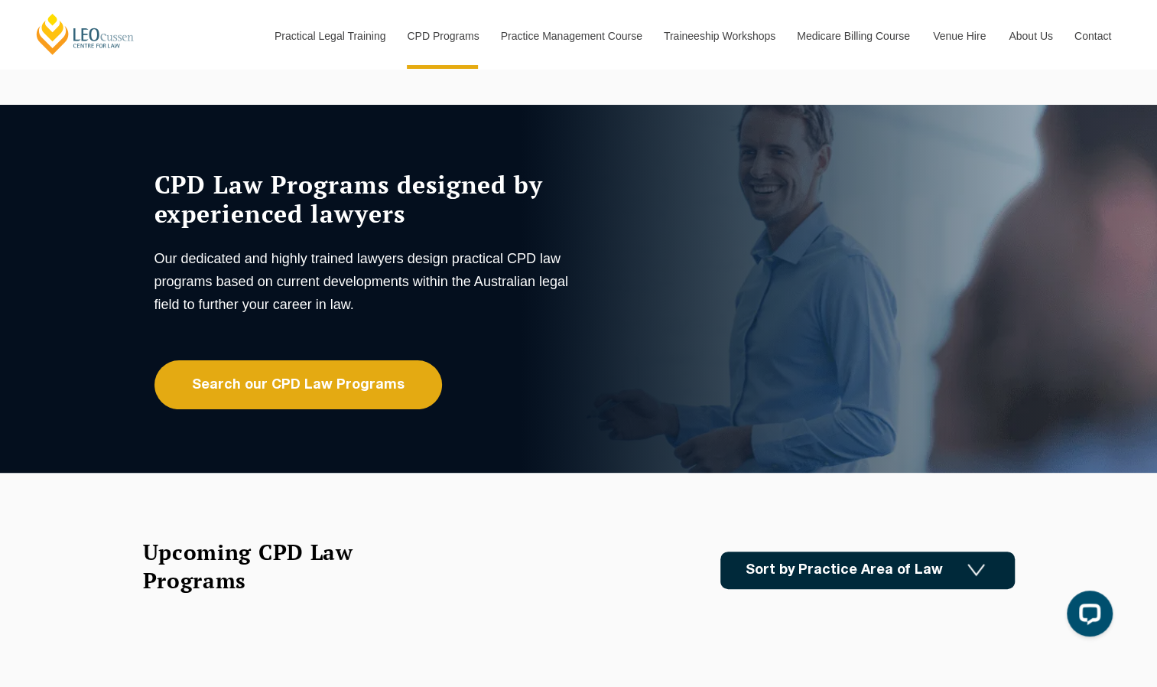
click at [950, 565] on link "Sort by Practice Area of Law" at bounding box center [867, 569] width 294 height 37
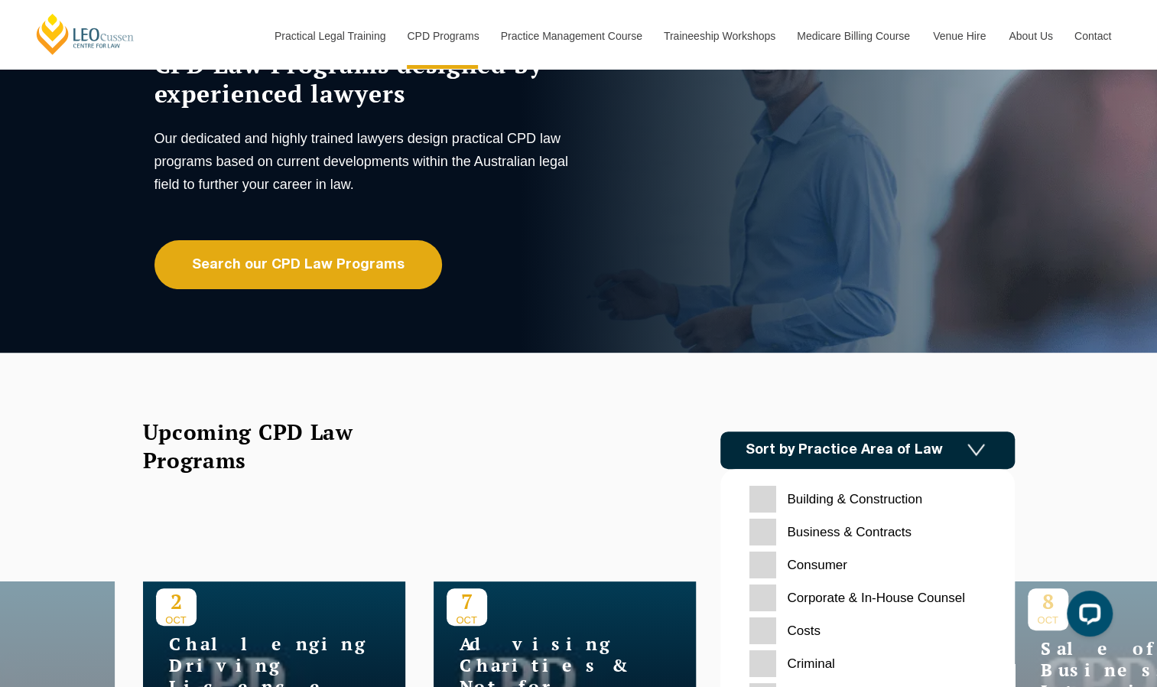
scroll to position [119, 0]
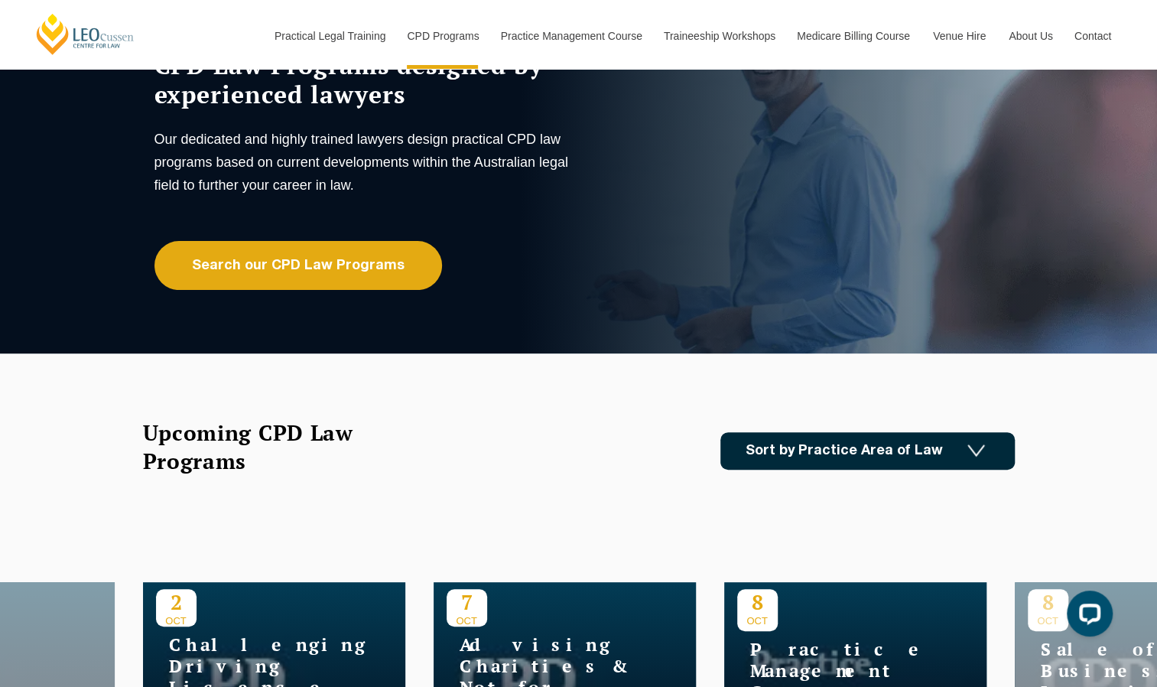
scroll to position [0, 0]
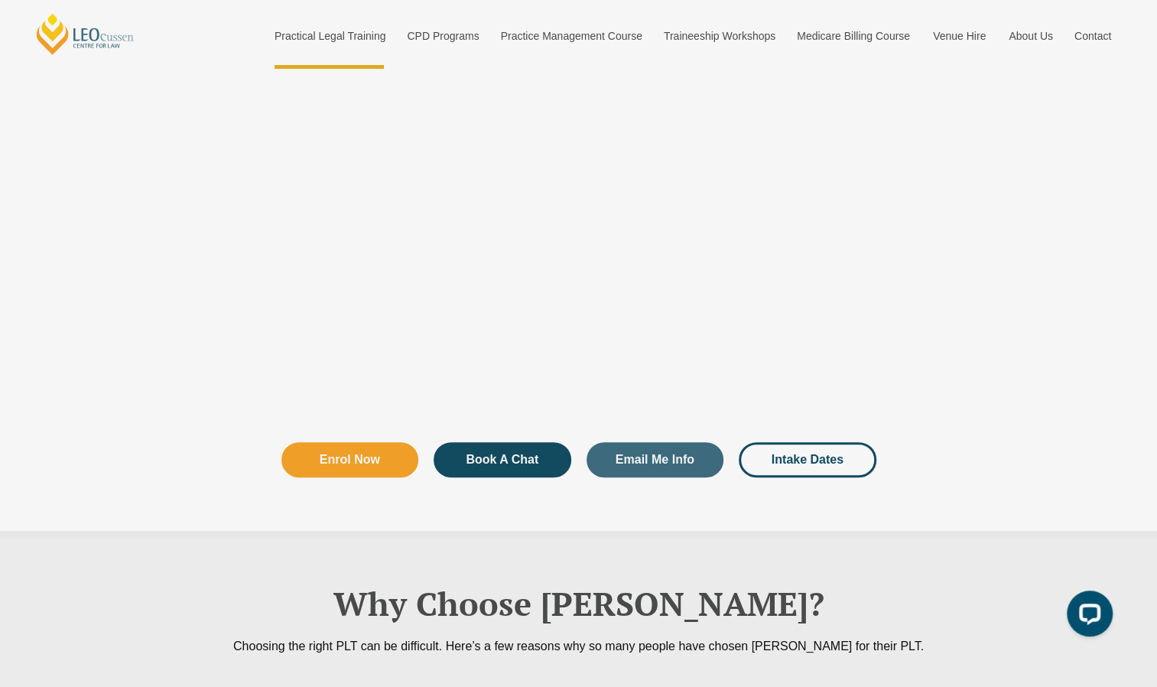
scroll to position [2847, 0]
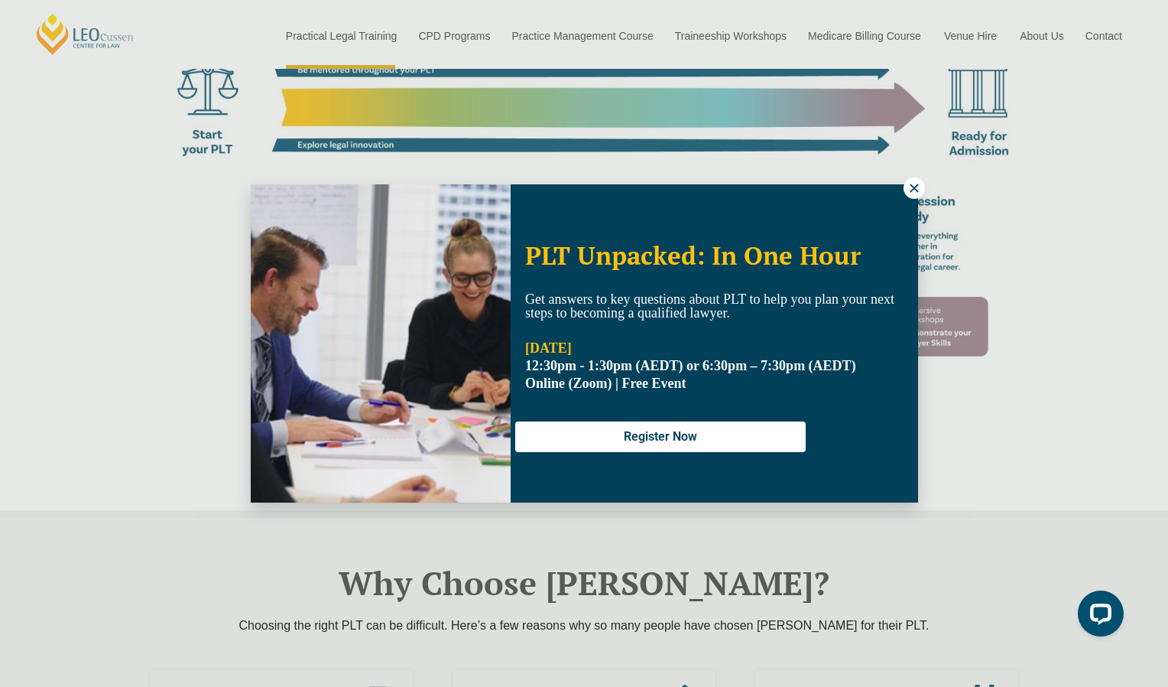
click at [908, 186] on icon at bounding box center [915, 188] width 14 height 14
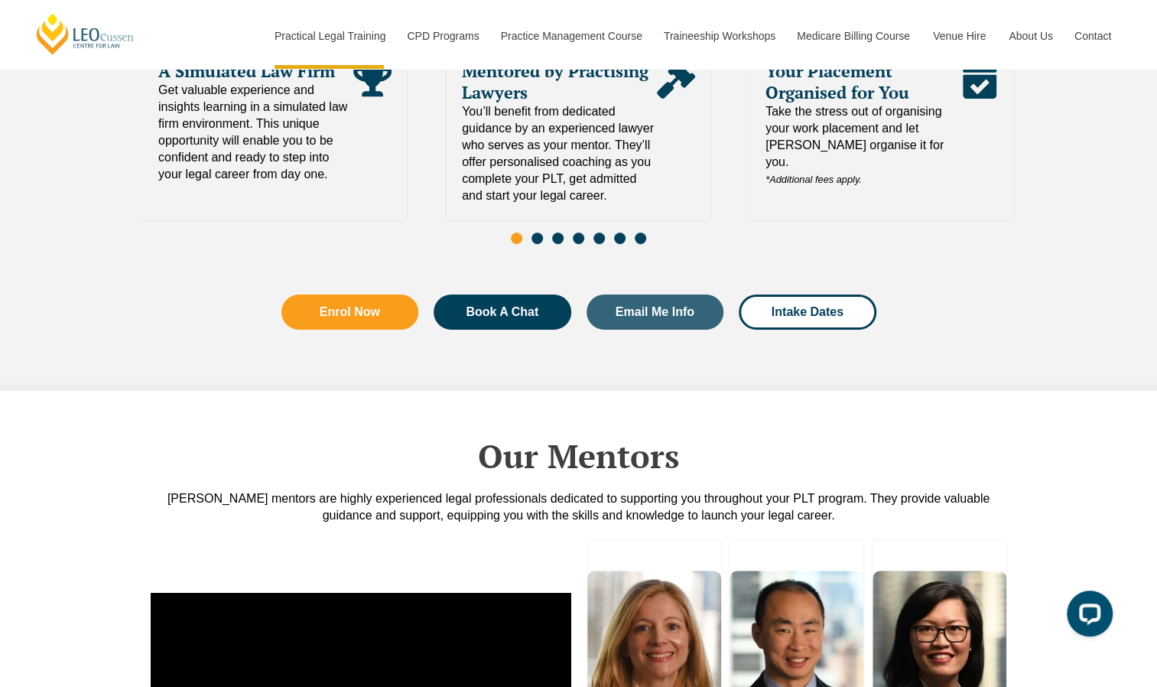
scroll to position [3467, 0]
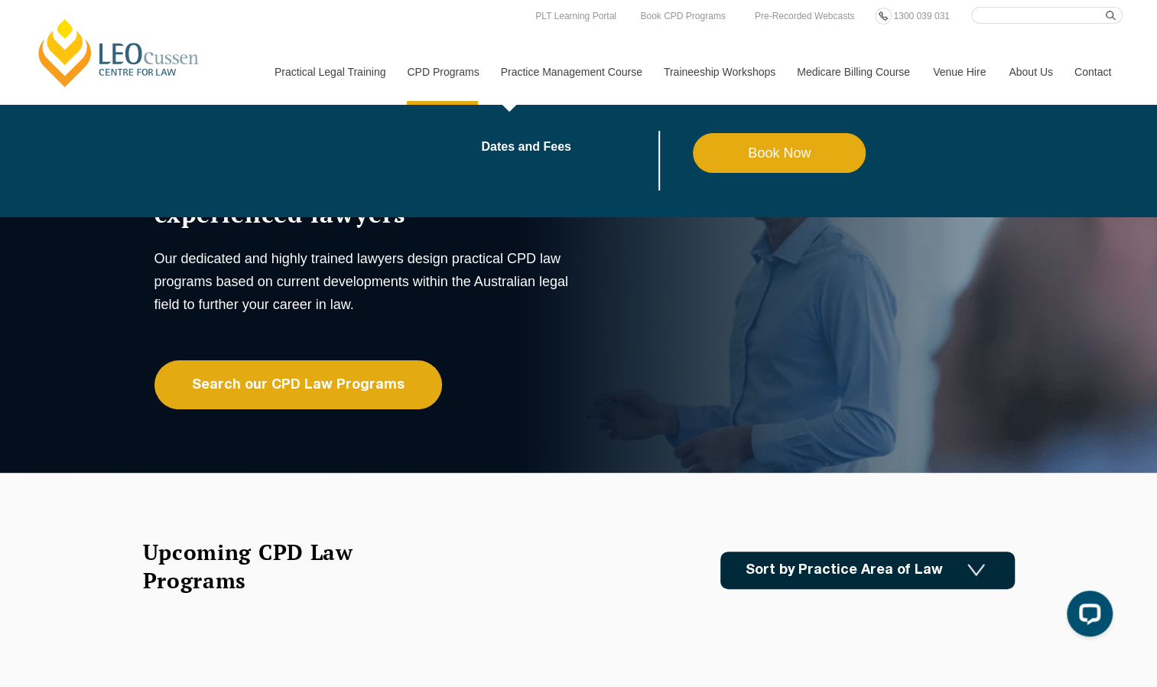
click at [564, 82] on link "Practice Management Course" at bounding box center [570, 72] width 163 height 66
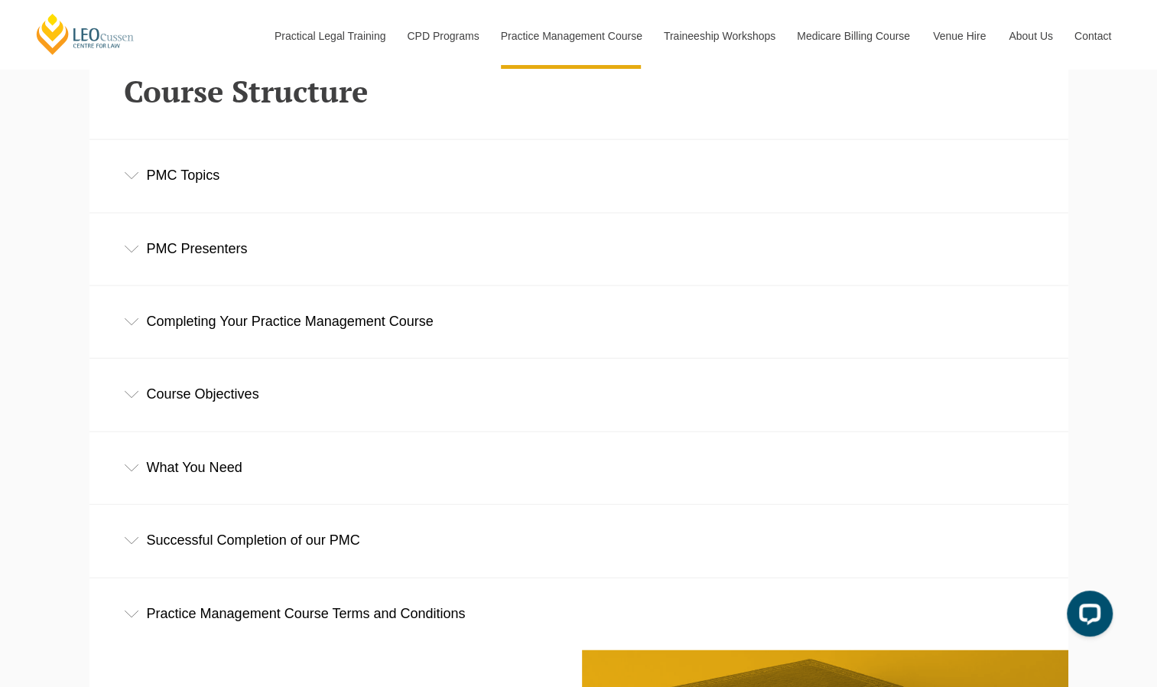
scroll to position [2097, 0]
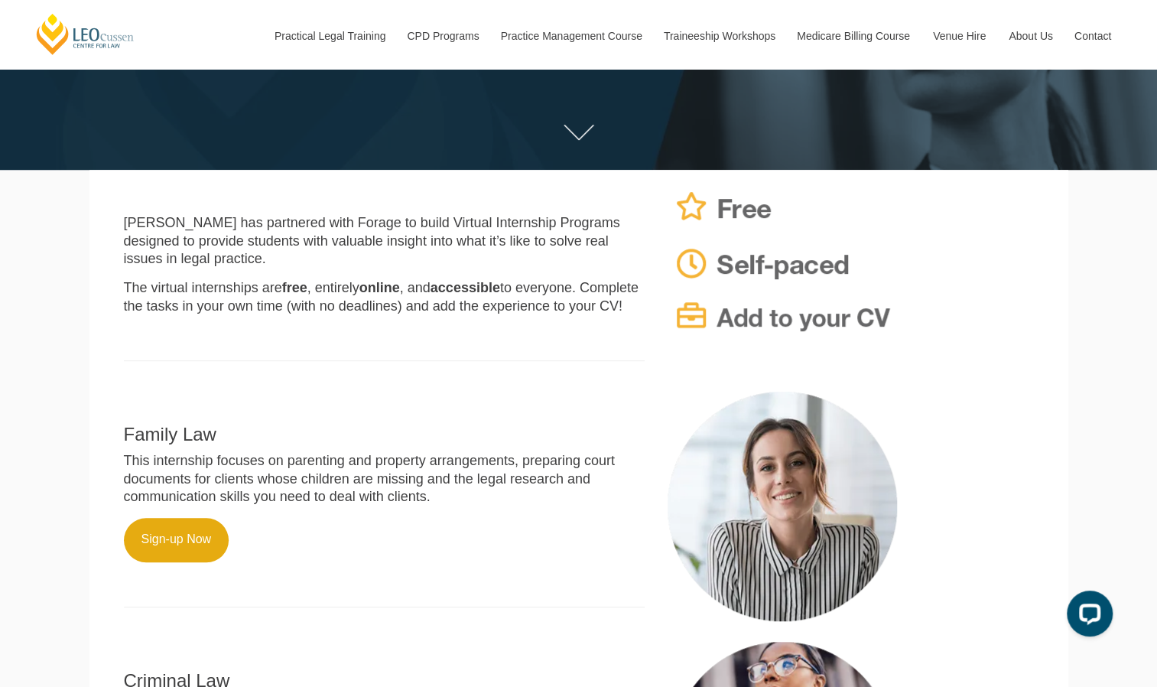
click at [586, 138] on icon at bounding box center [579, 132] width 31 height 15
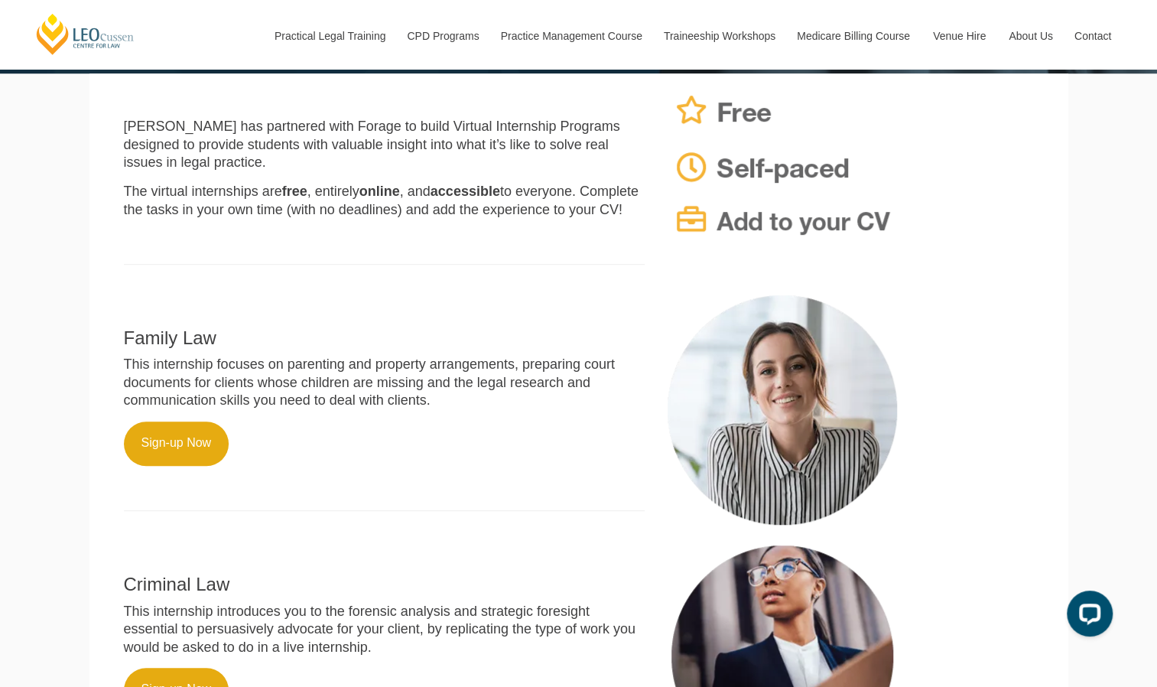
scroll to position [388, 0]
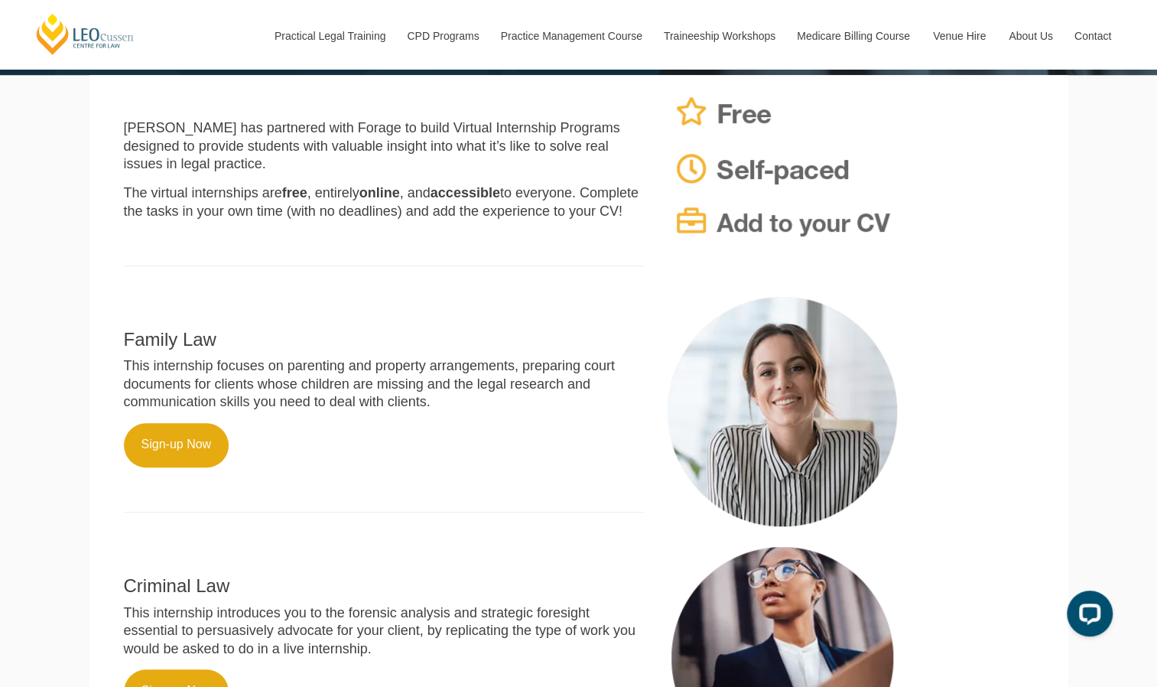
click at [477, 388] on p "This internship focuses on parenting and property arrangements, preparing court…" at bounding box center [384, 384] width 521 height 54
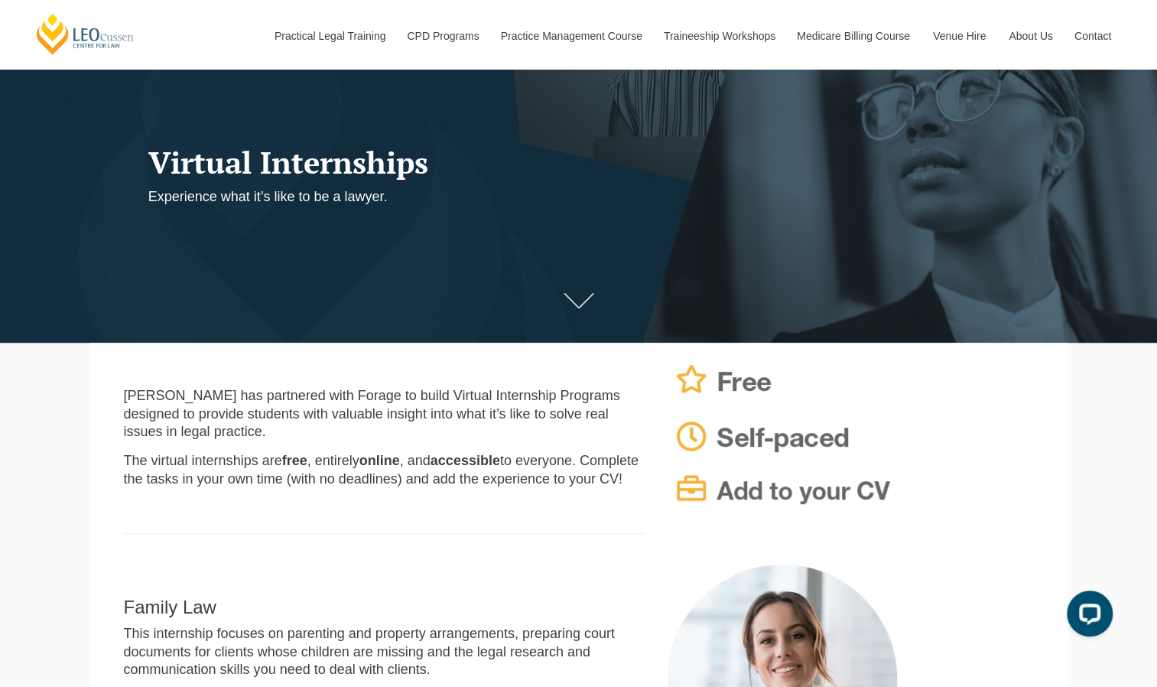
scroll to position [120, 0]
